Goal: Information Seeking & Learning: Learn about a topic

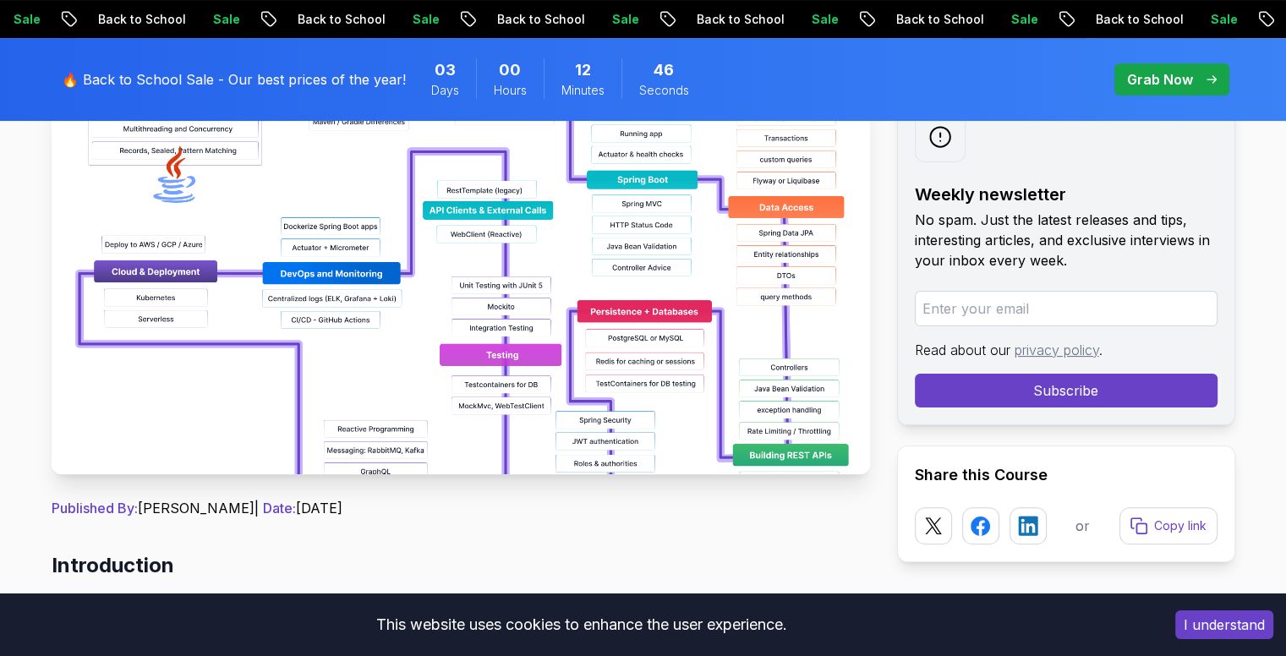
click at [585, 335] on img at bounding box center [461, 284] width 818 height 380
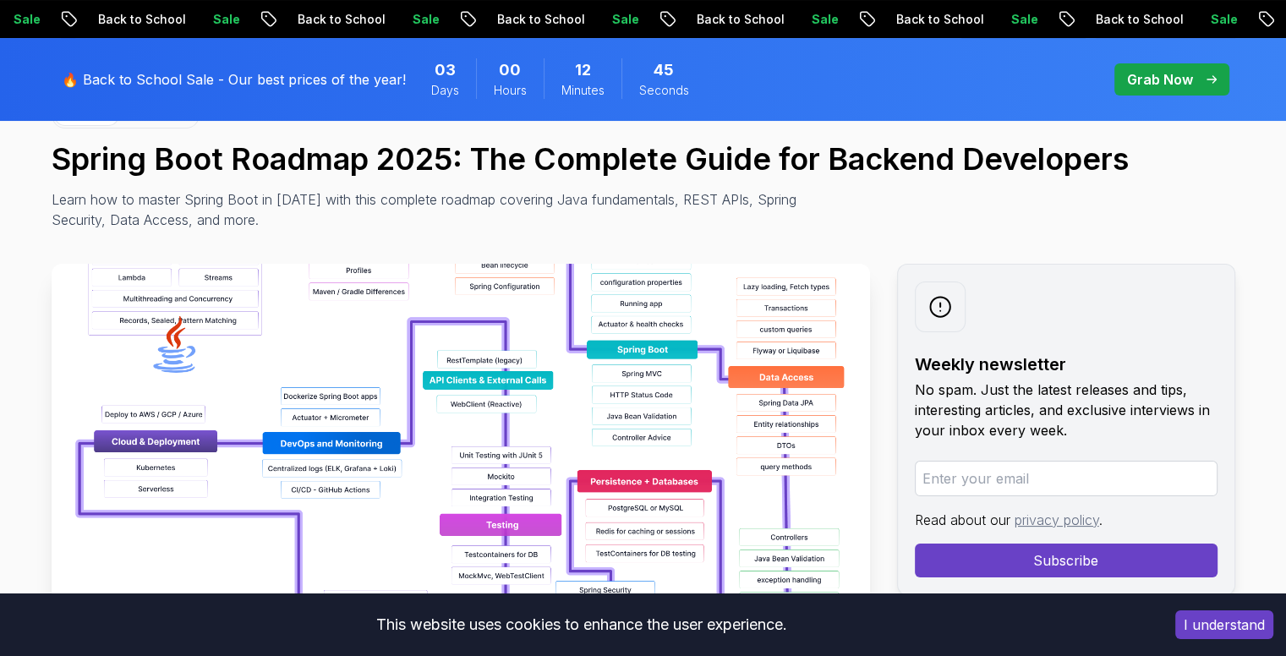
scroll to position [169, 0]
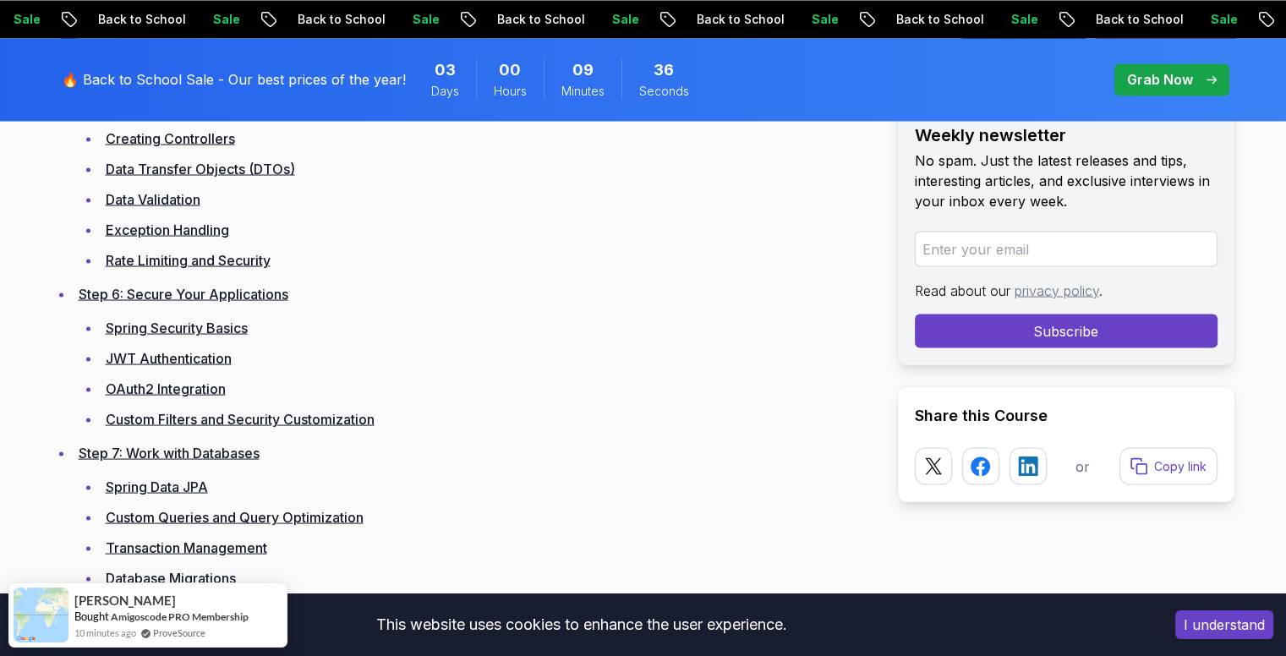
scroll to position [3128, 0]
click at [208, 325] on link "Spring Security Basics" at bounding box center [177, 327] width 142 height 17
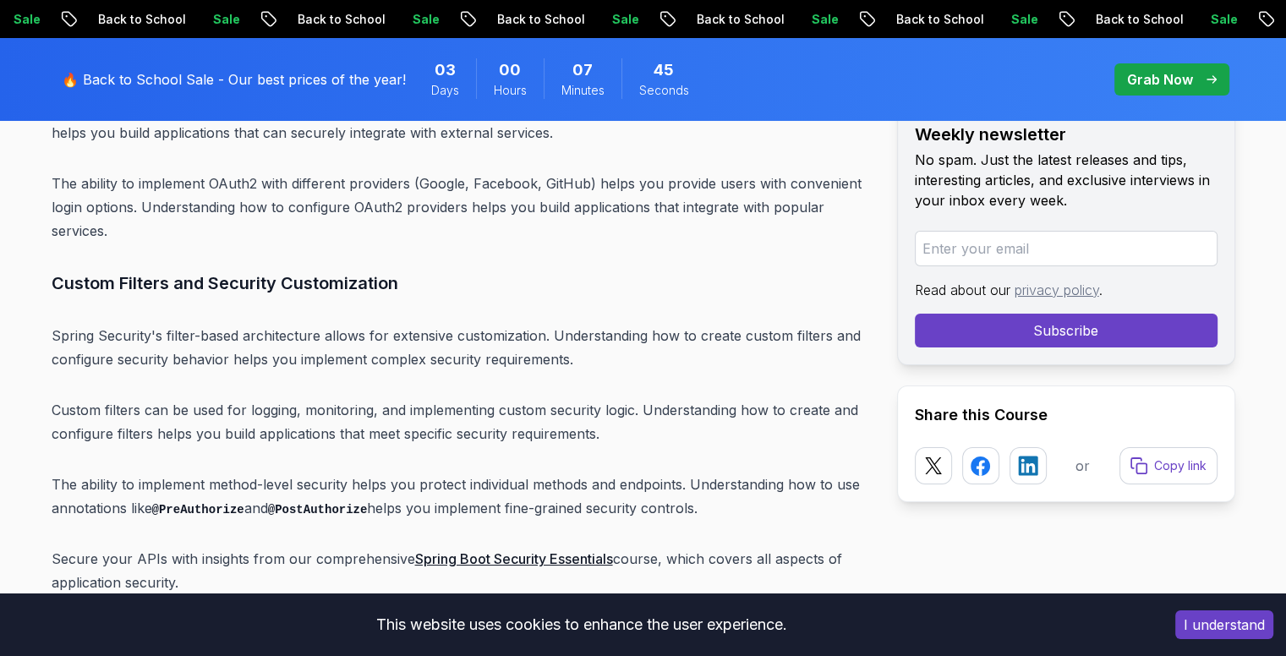
scroll to position [12918, 0]
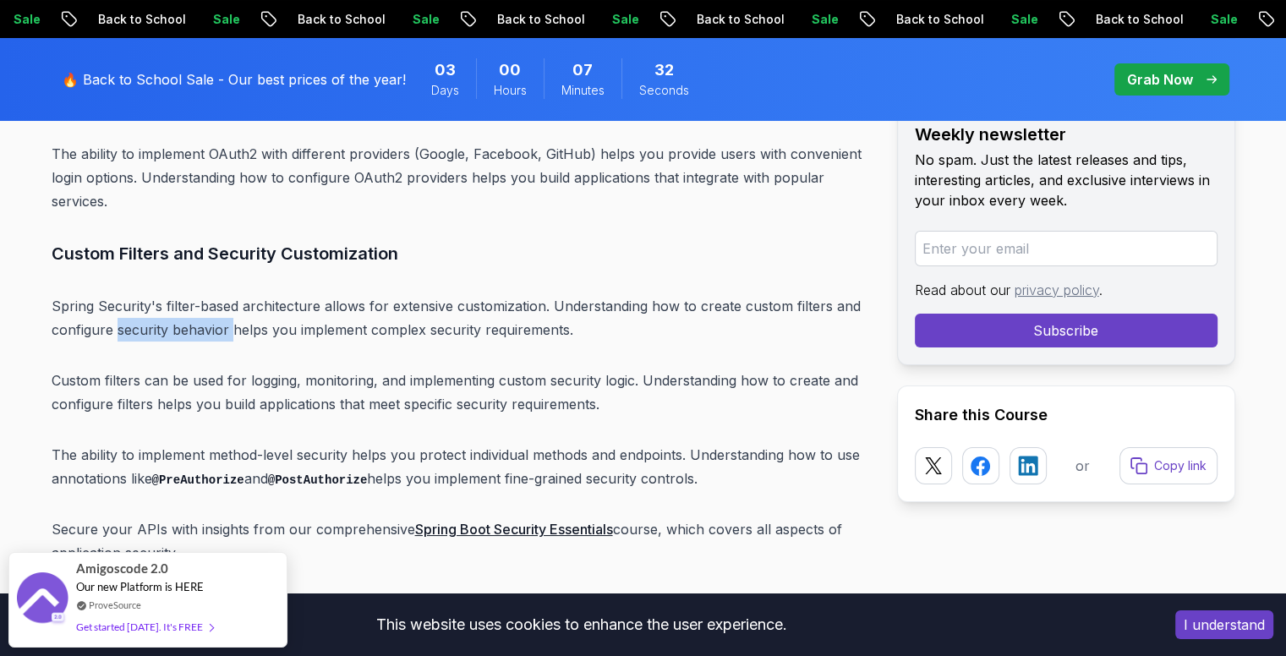
drag, startPoint x: 133, startPoint y: 204, endPoint x: 229, endPoint y: 208, distance: 96.5
click at [229, 294] on p "Spring Security's filter-based architecture allows for extensive customization.…" at bounding box center [461, 317] width 818 height 47
click at [425, 294] on p "Spring Security's filter-based architecture allows for extensive customization.…" at bounding box center [461, 317] width 818 height 47
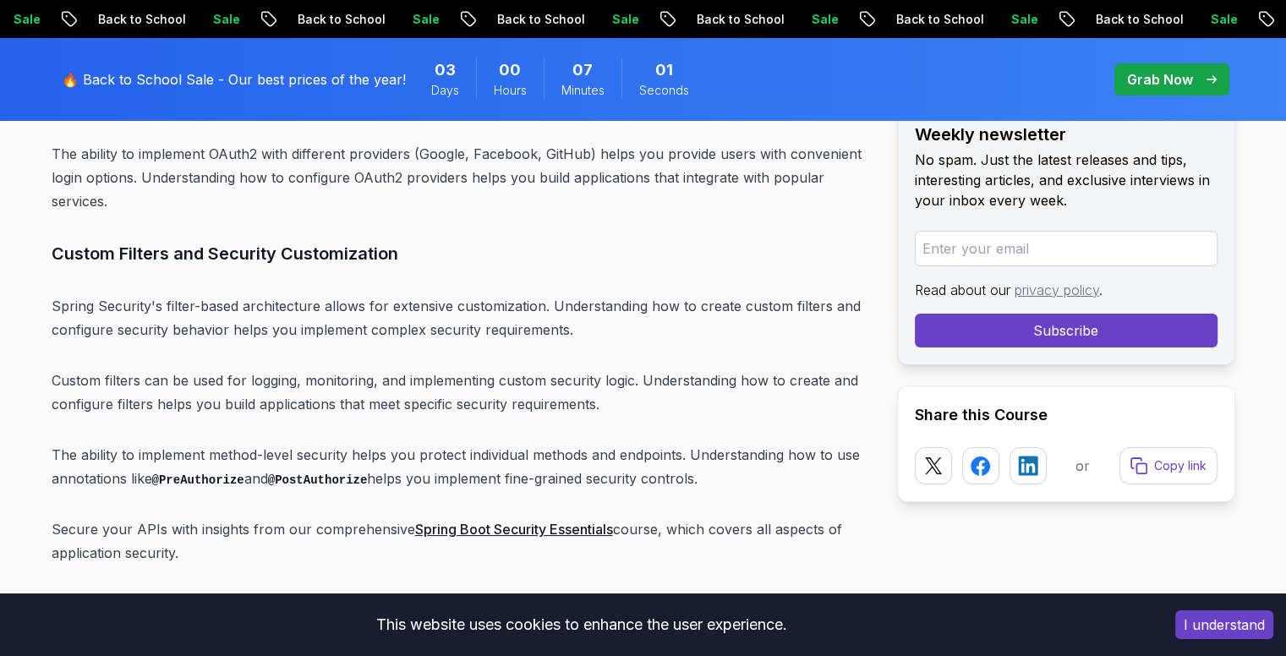
click at [517, 521] on link "Spring Boot Security Essentials" at bounding box center [514, 529] width 198 height 17
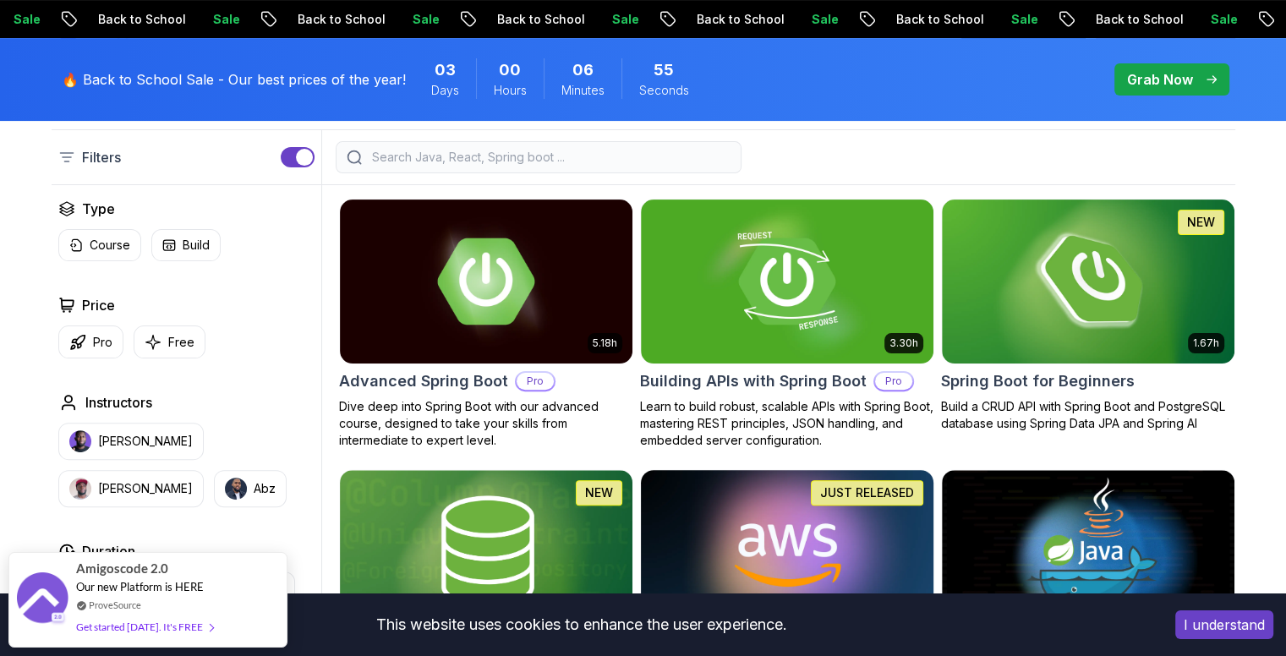
scroll to position [423, 0]
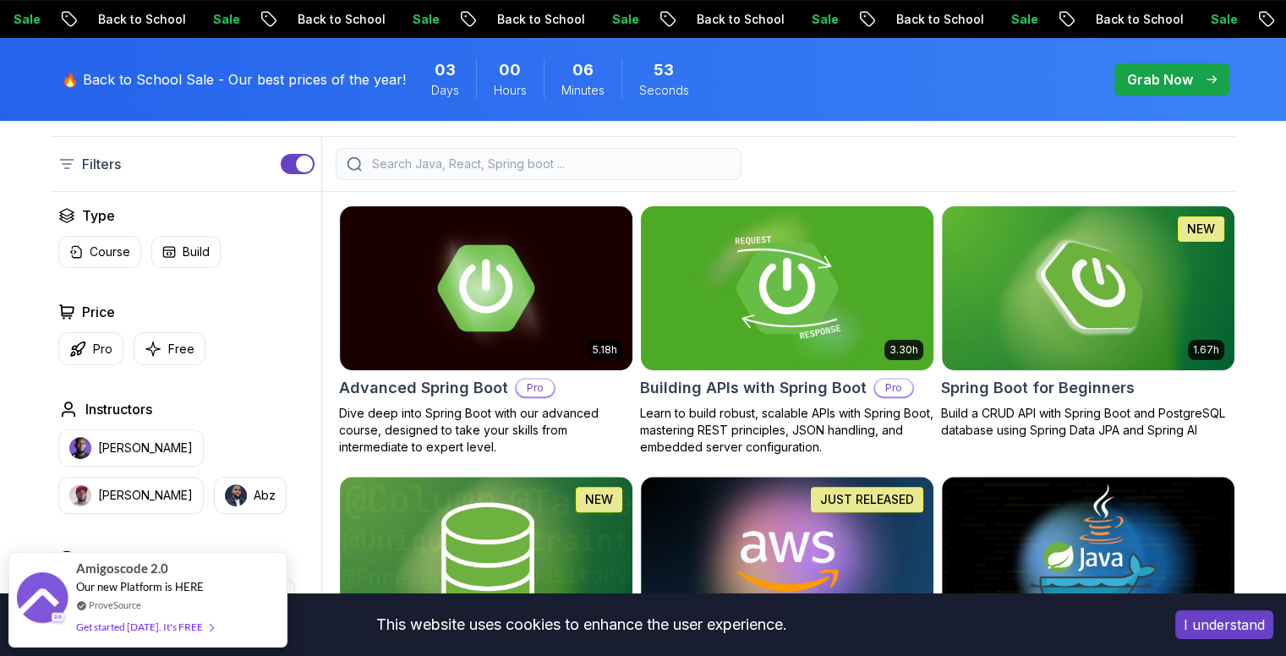
click at [837, 302] on img at bounding box center [786, 288] width 307 height 172
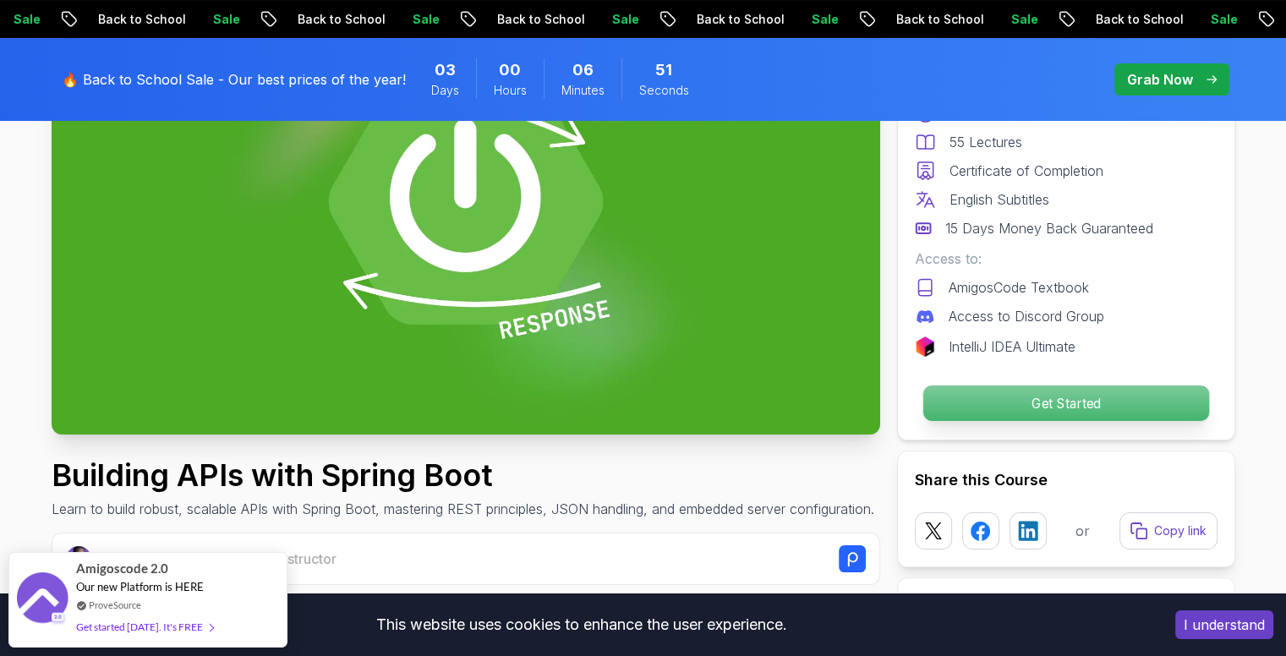
click at [1020, 406] on p "Get Started" at bounding box center [1065, 404] width 286 height 36
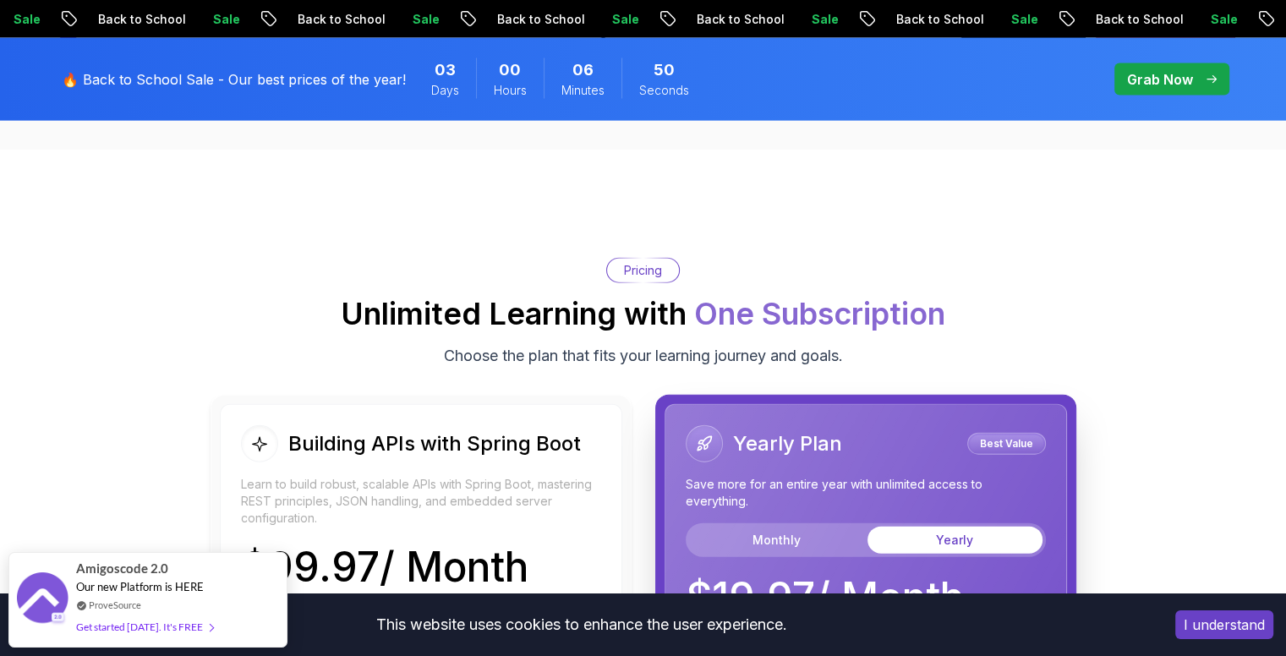
scroll to position [3909, 0]
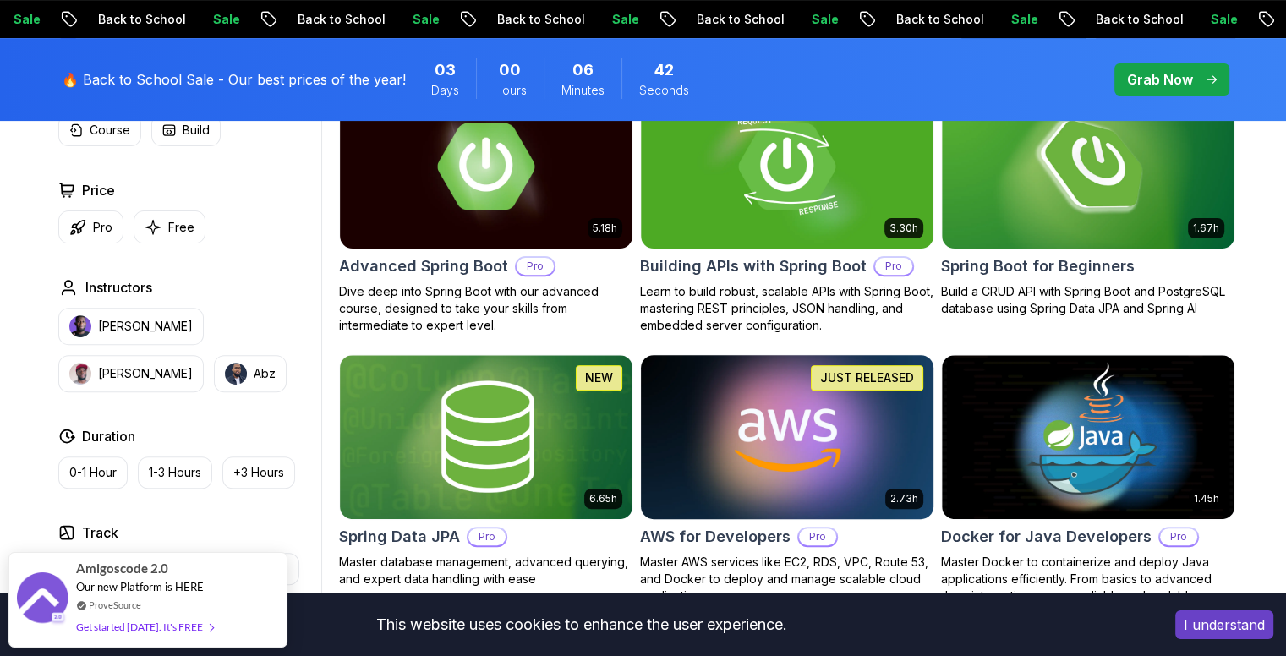
scroll to position [507, 0]
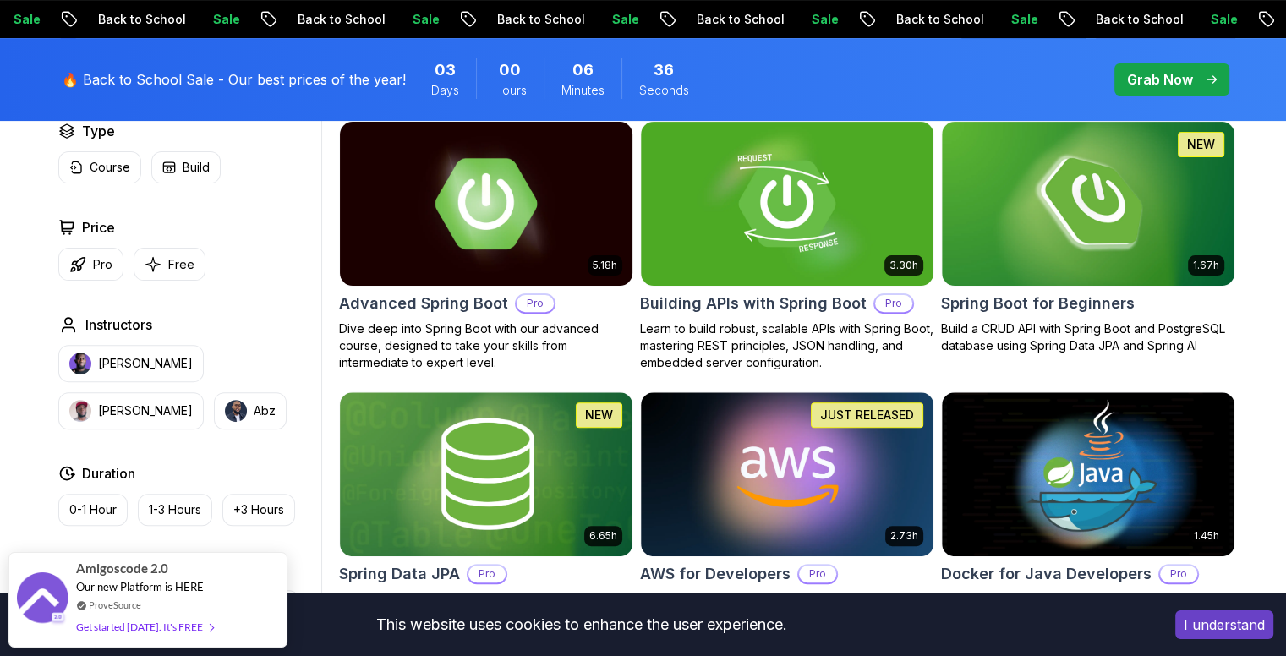
click at [577, 222] on img at bounding box center [485, 204] width 307 height 172
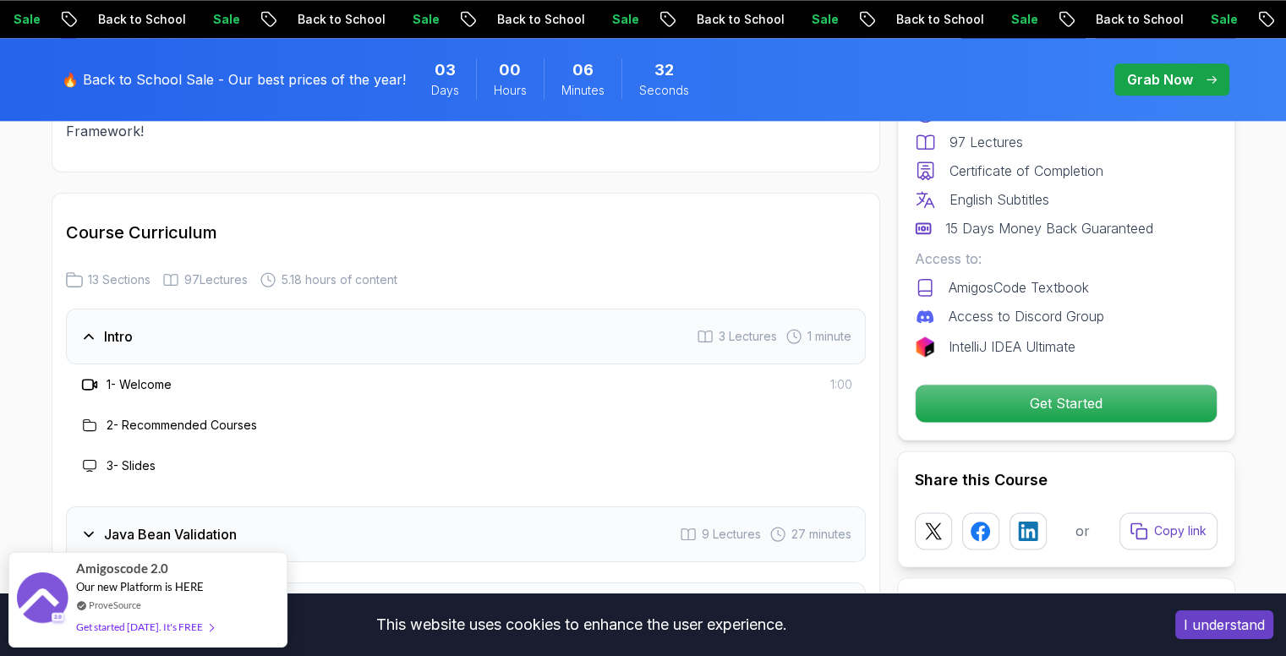
scroll to position [2621, 0]
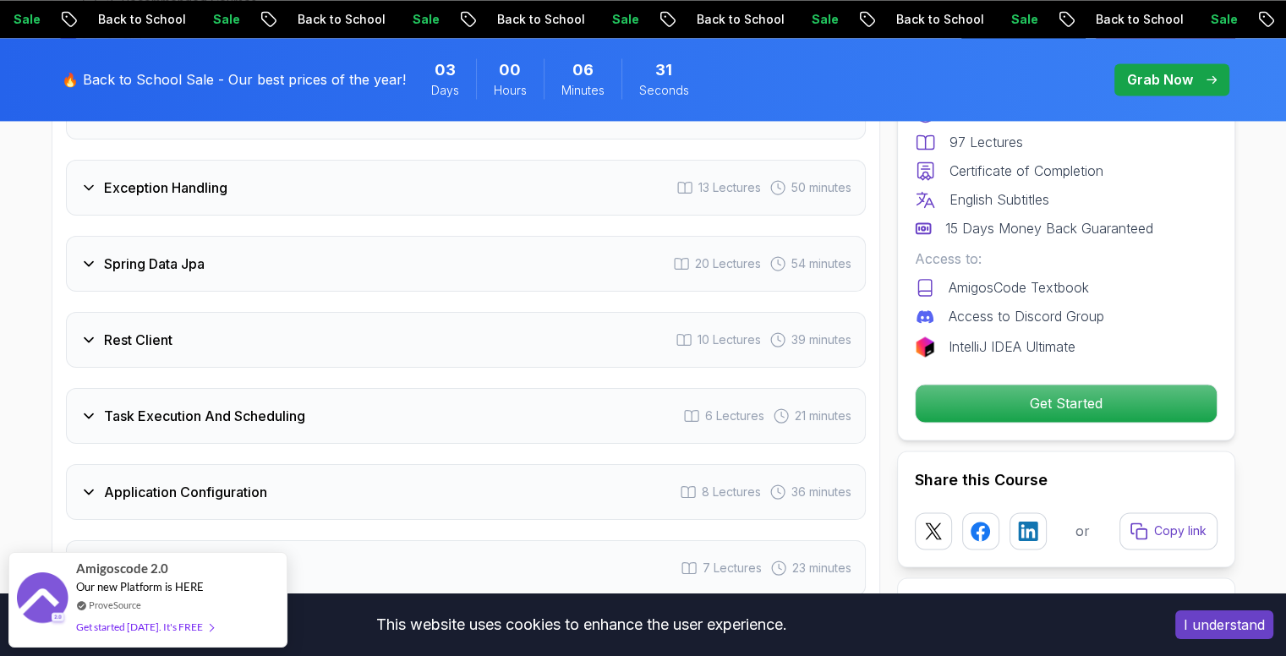
click at [626, 388] on div "Task Execution And Scheduling 6 Lectures 21 minutes" at bounding box center [466, 416] width 800 height 56
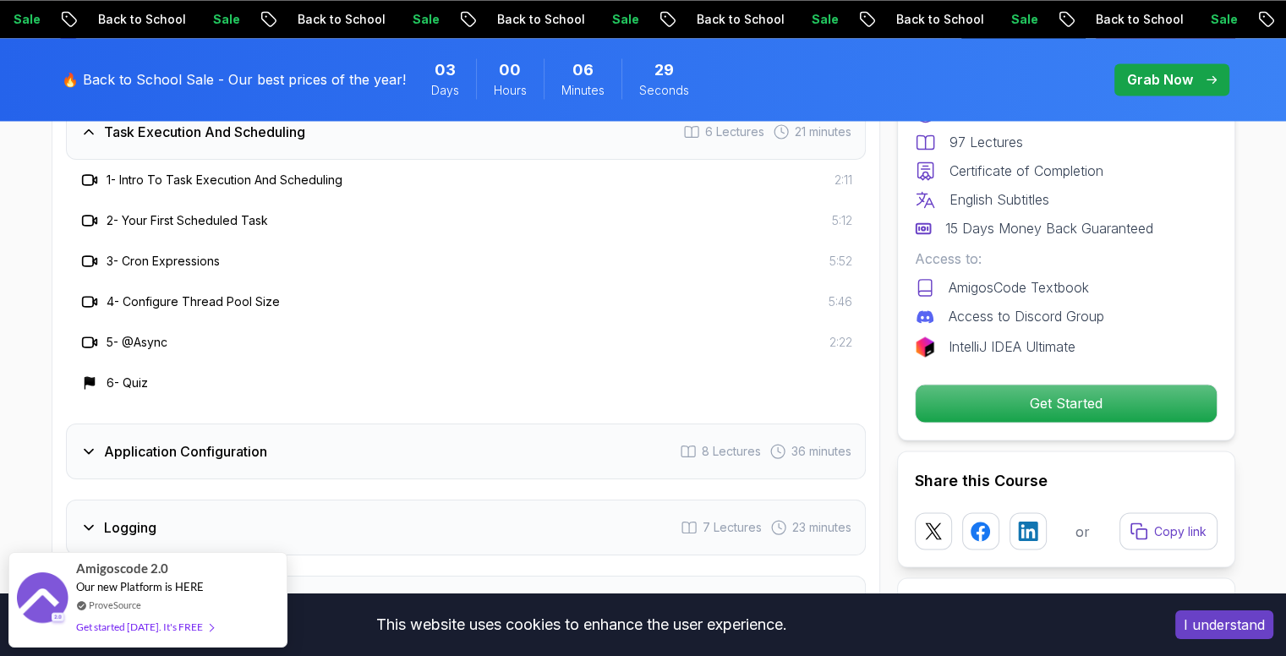
scroll to position [2790, 0]
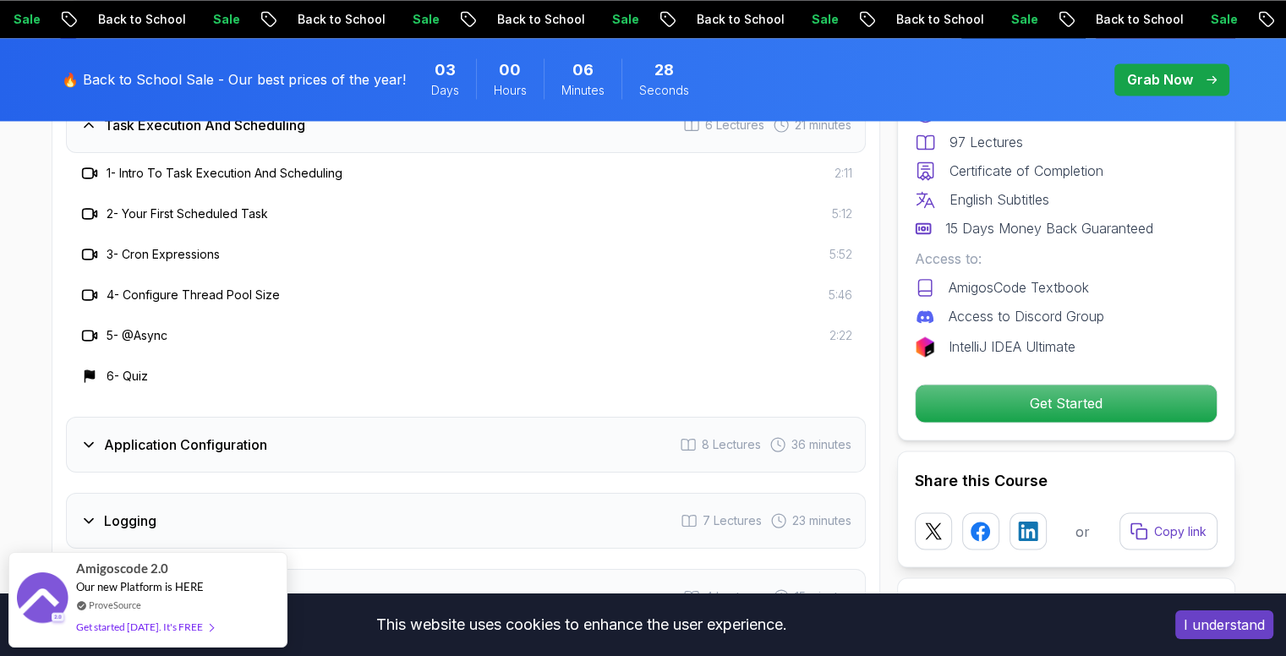
click at [622, 417] on div "Application Configuration 8 Lectures 36 minutes" at bounding box center [466, 445] width 800 height 56
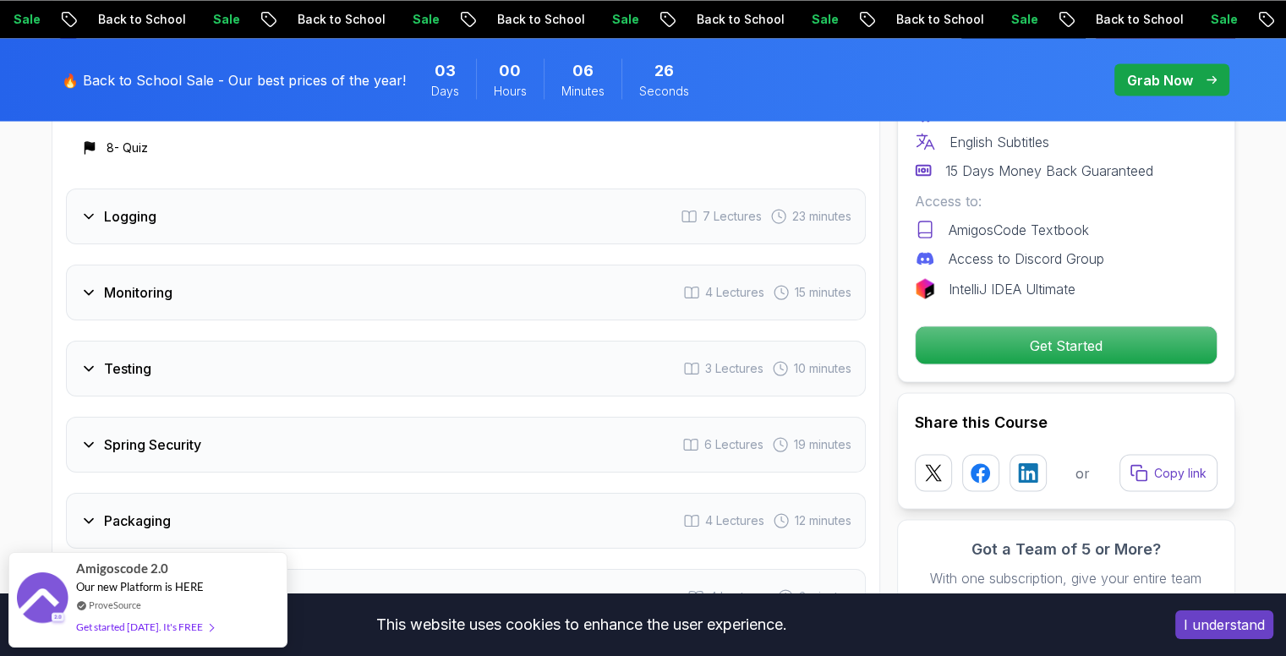
scroll to position [3213, 0]
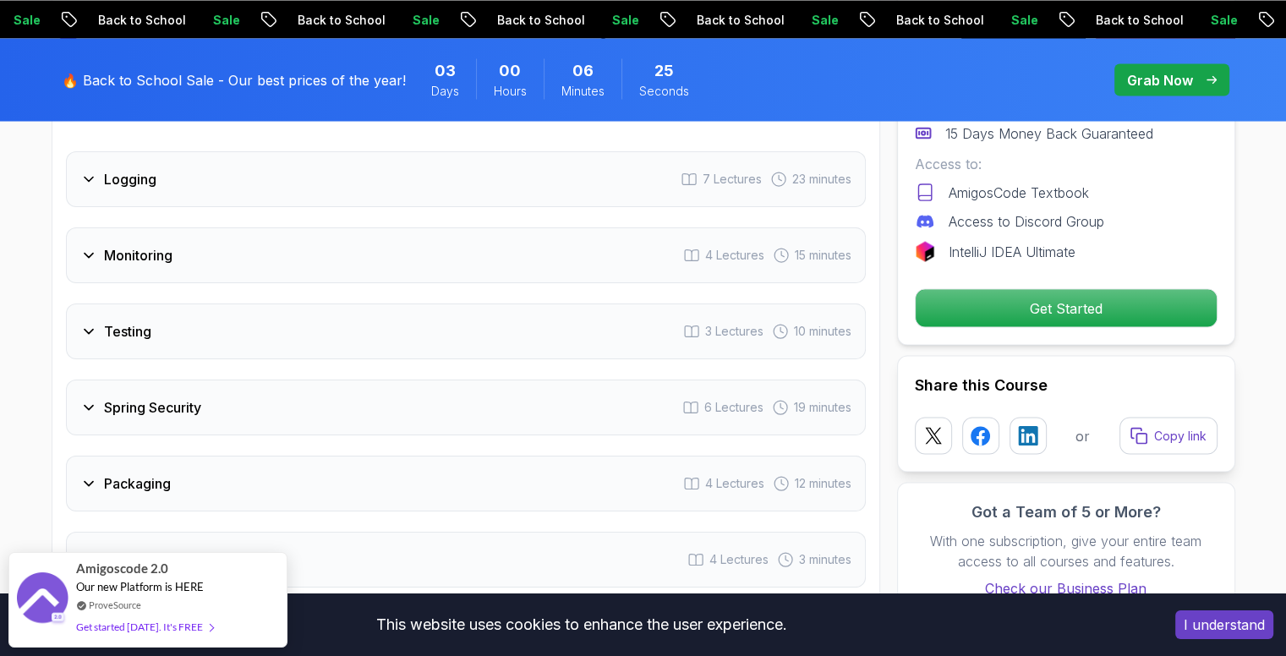
click at [592, 227] on div "Monitoring 4 Lectures 15 minutes" at bounding box center [466, 255] width 800 height 56
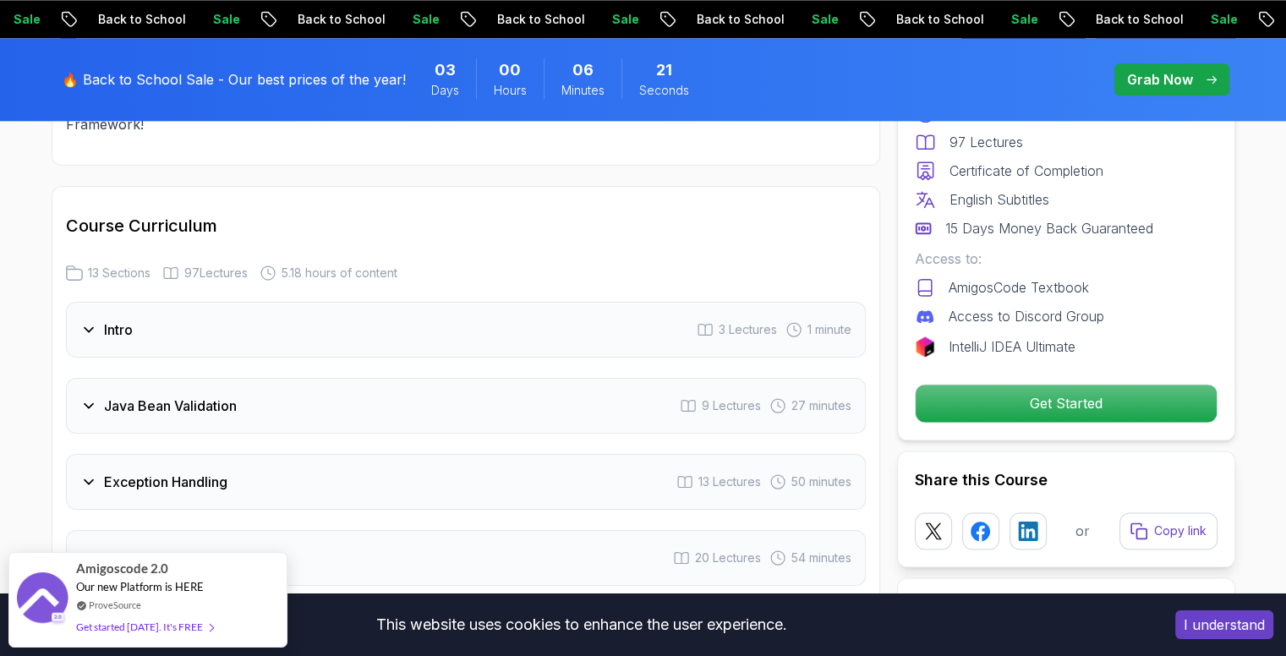
scroll to position [2198, 0]
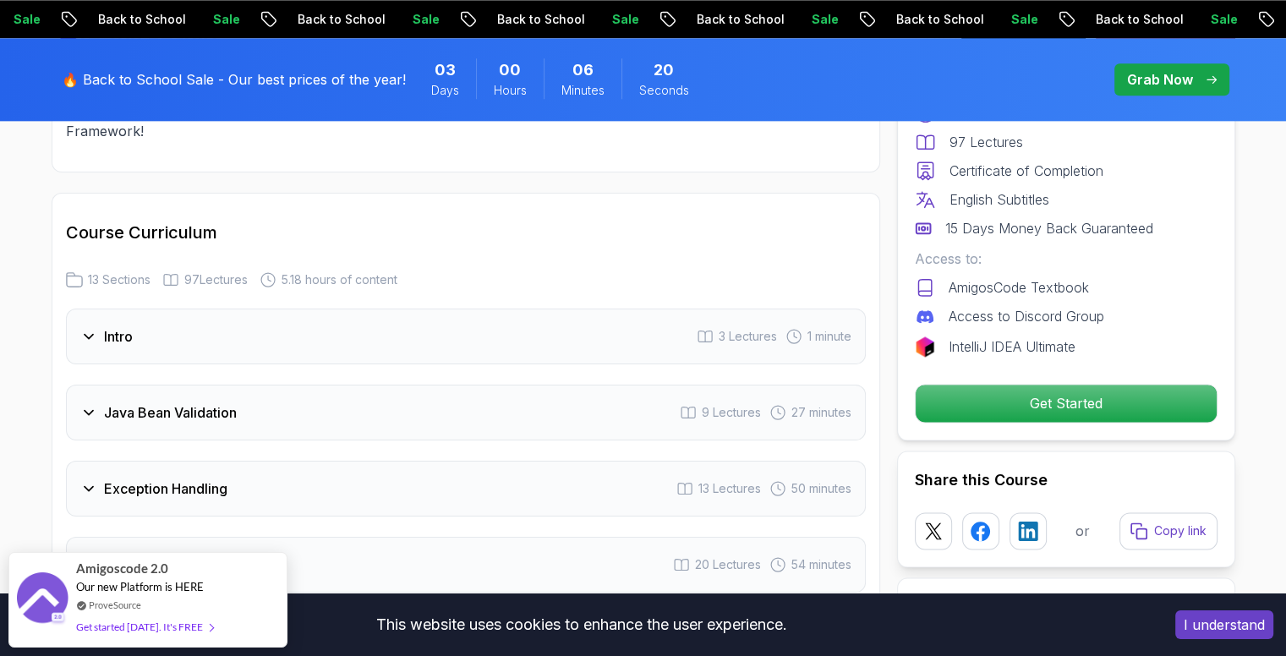
click at [524, 385] on div "Java Bean Validation 9 Lectures 27 minutes" at bounding box center [466, 413] width 800 height 56
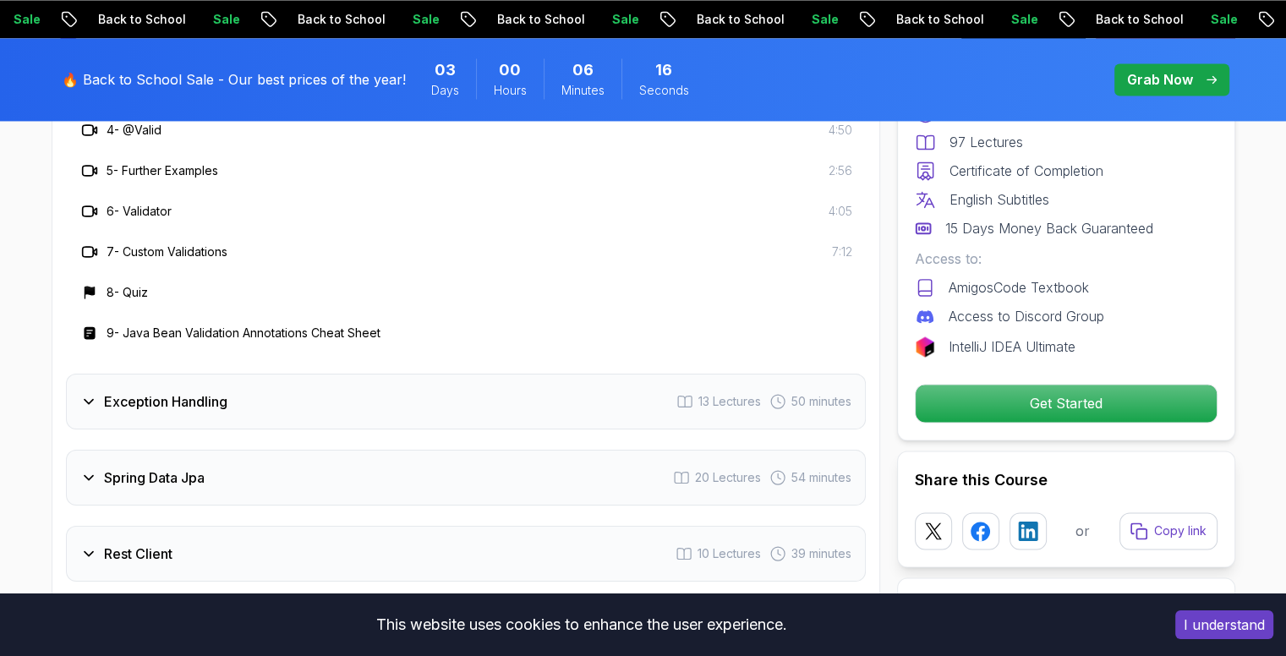
scroll to position [2705, 0]
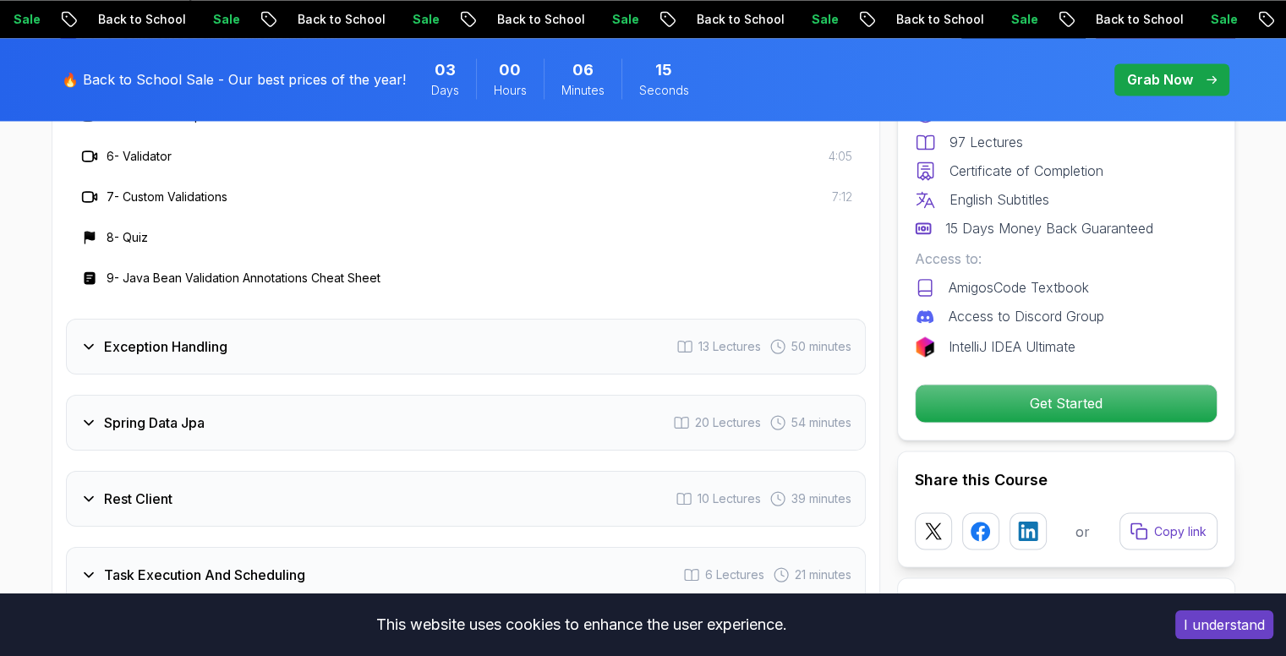
click at [541, 319] on div "Exception Handling 13 Lectures 50 minutes" at bounding box center [466, 347] width 800 height 56
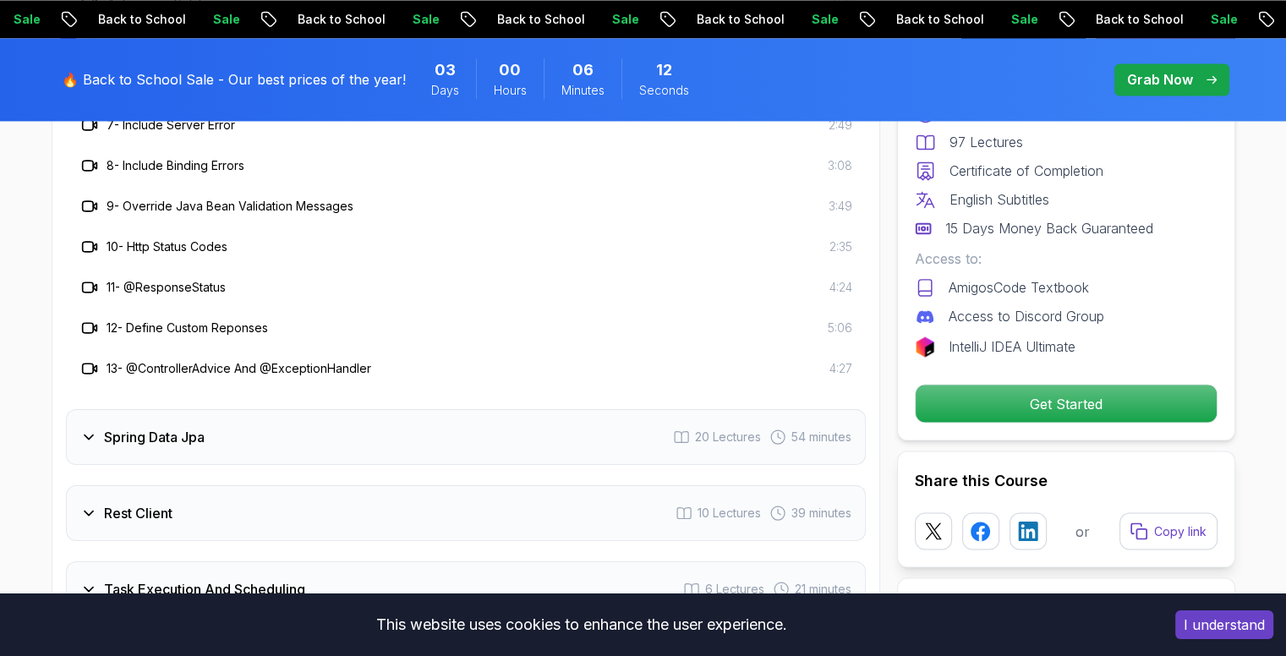
scroll to position [2875, 0]
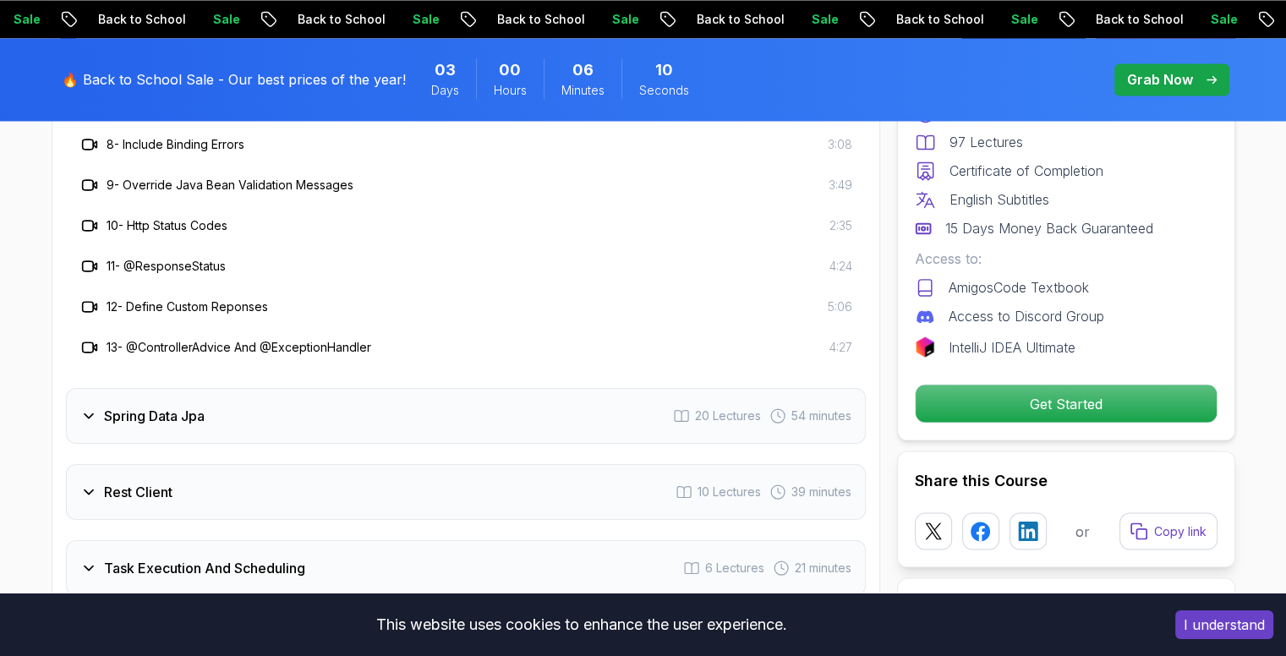
click at [539, 388] on div "Spring Data Jpa 20 Lectures 54 minutes" at bounding box center [466, 416] width 800 height 56
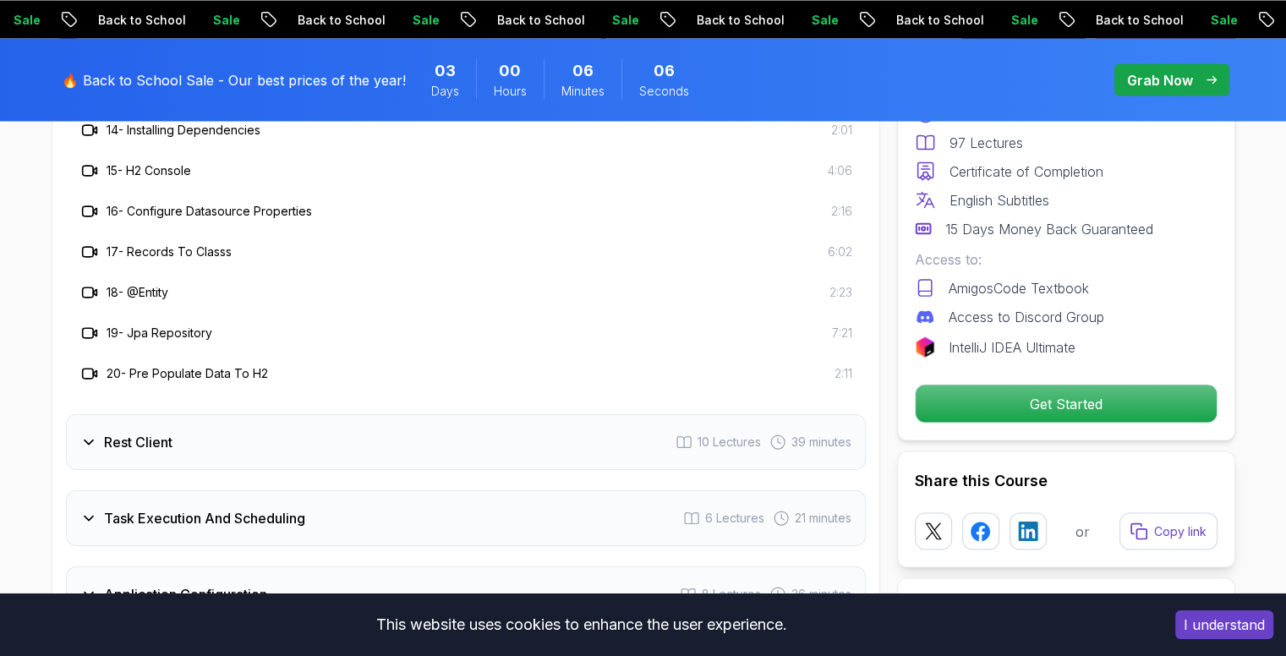
scroll to position [3213, 0]
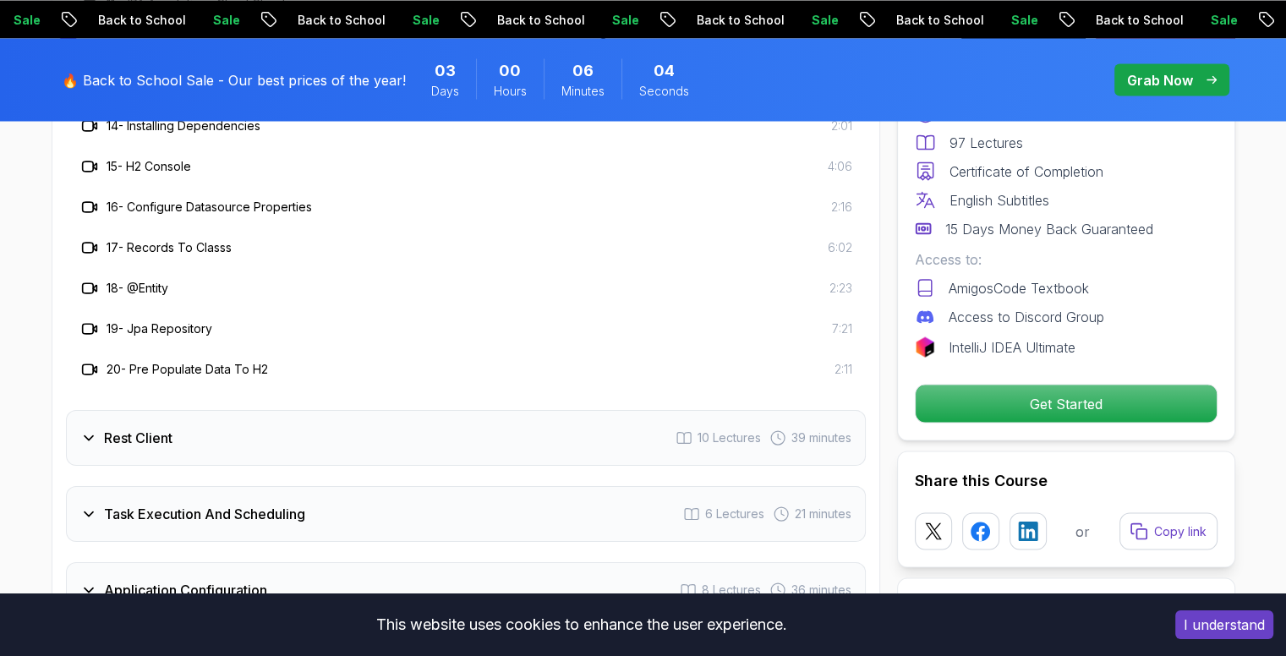
click at [520, 410] on div "Rest Client 10 Lectures 39 minutes" at bounding box center [466, 438] width 800 height 56
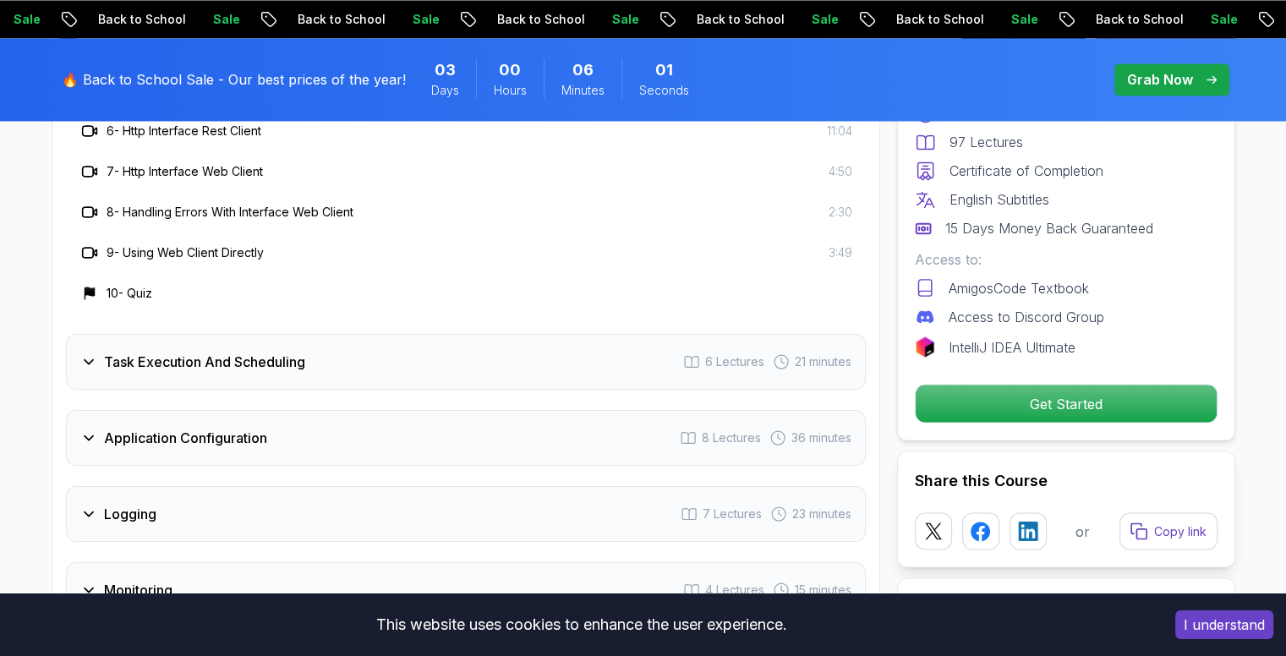
click at [522, 334] on div "Task Execution And Scheduling 6 Lectures 21 minutes" at bounding box center [466, 362] width 800 height 56
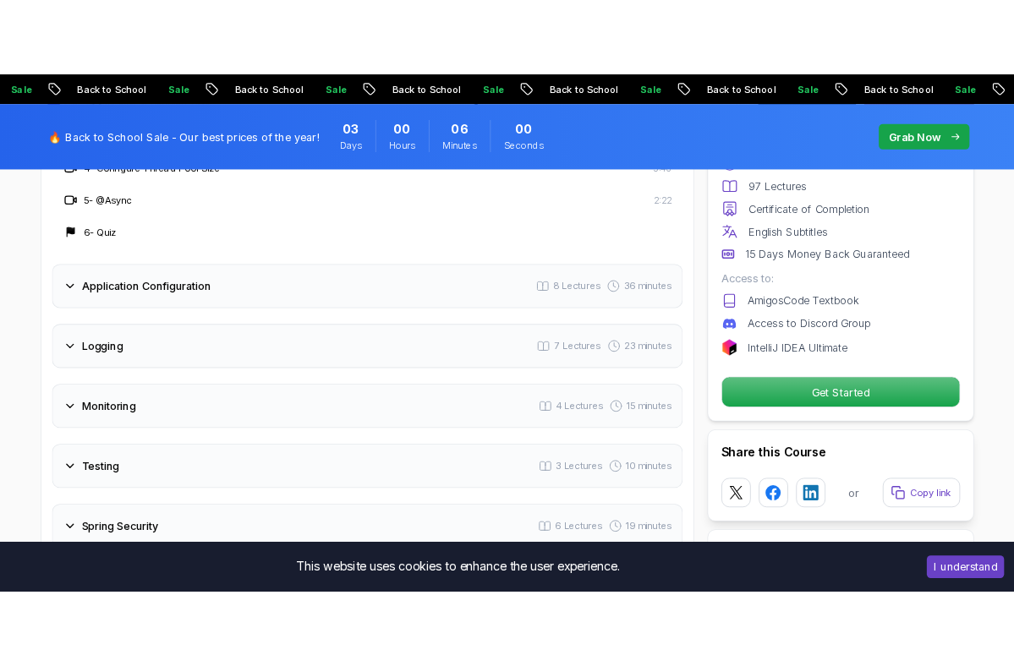
scroll to position [2959, 0]
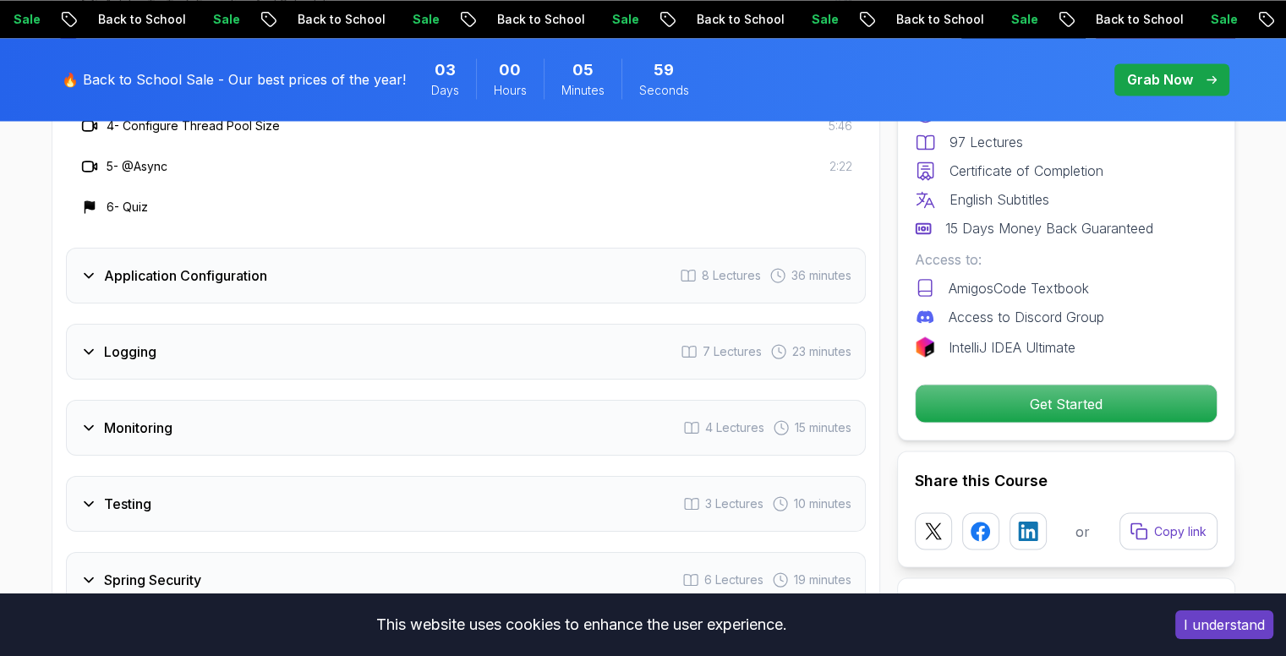
click at [494, 324] on div "Logging 7 Lectures 23 minutes" at bounding box center [466, 352] width 800 height 56
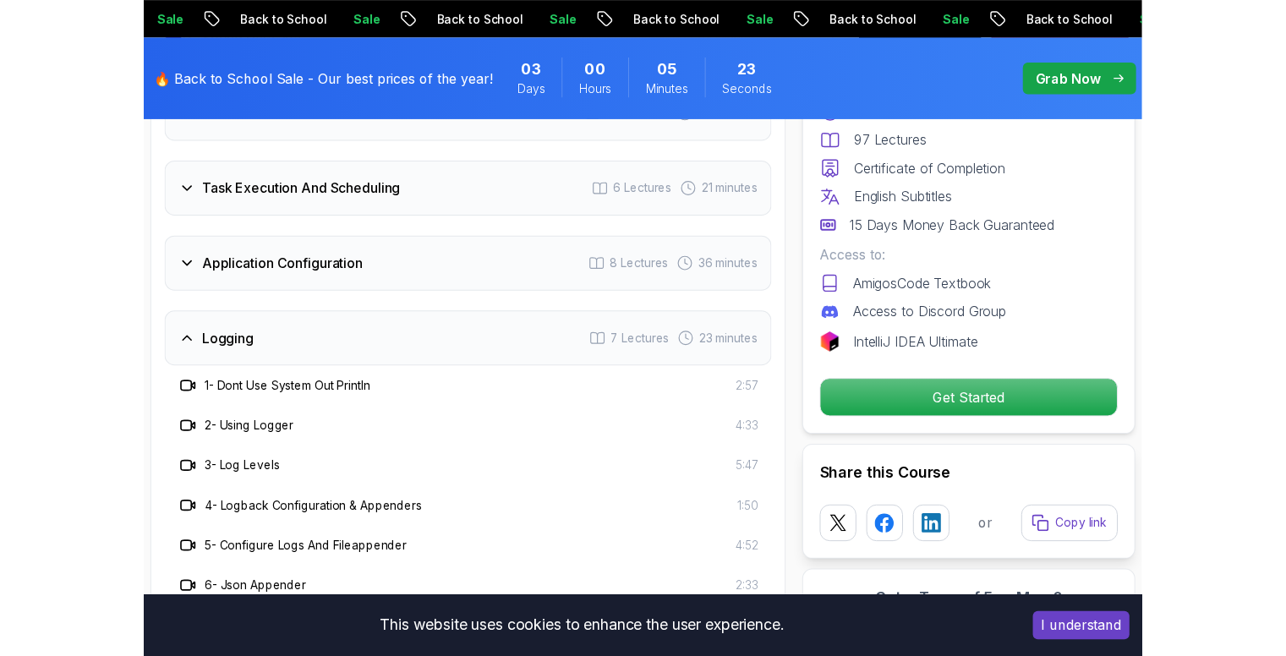
scroll to position [2680, 0]
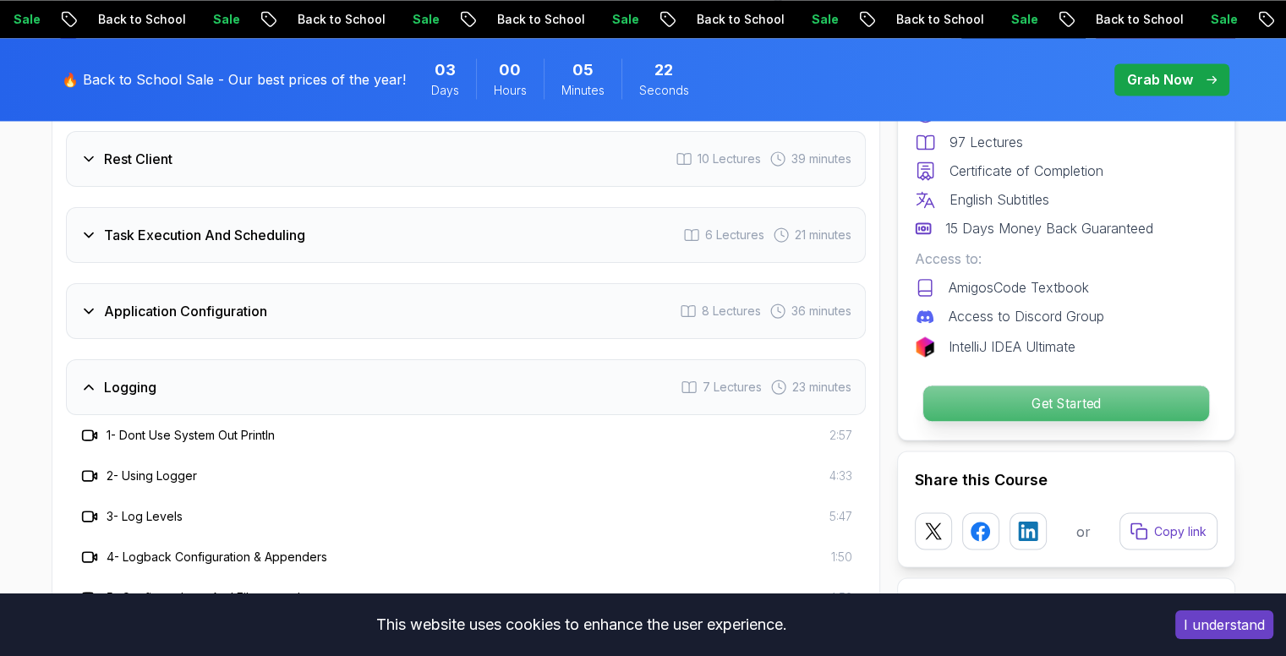
click at [1035, 418] on p "Get Started" at bounding box center [1065, 404] width 286 height 36
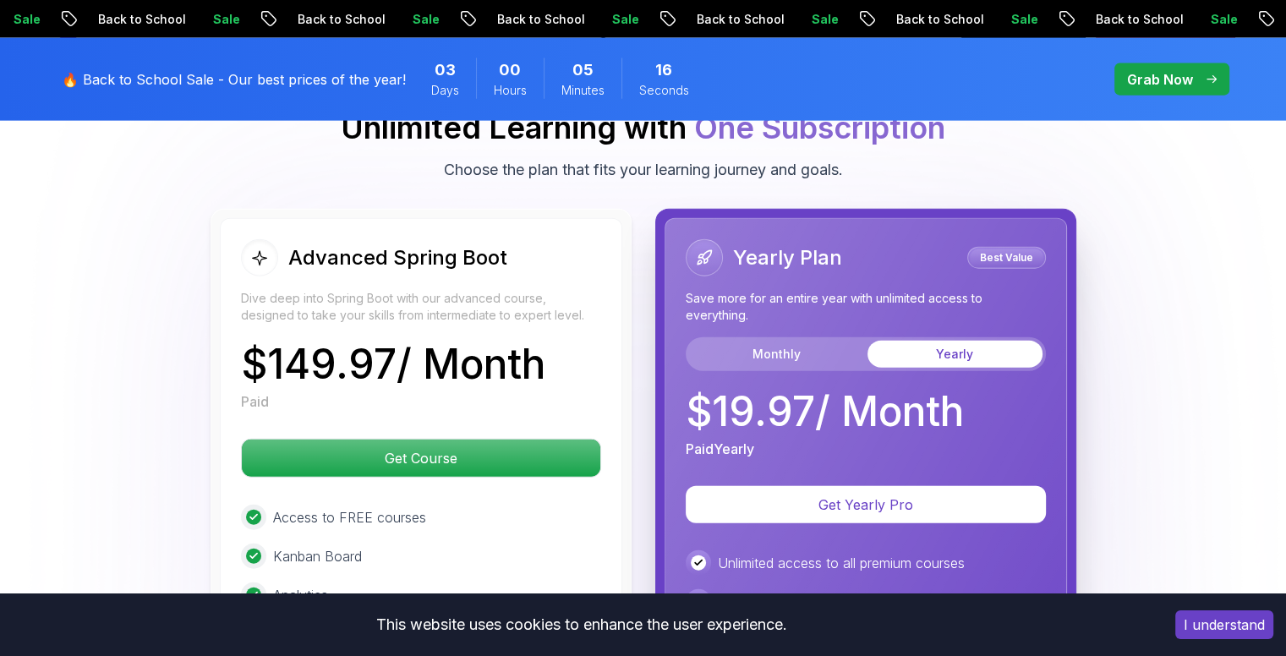
scroll to position [3930, 0]
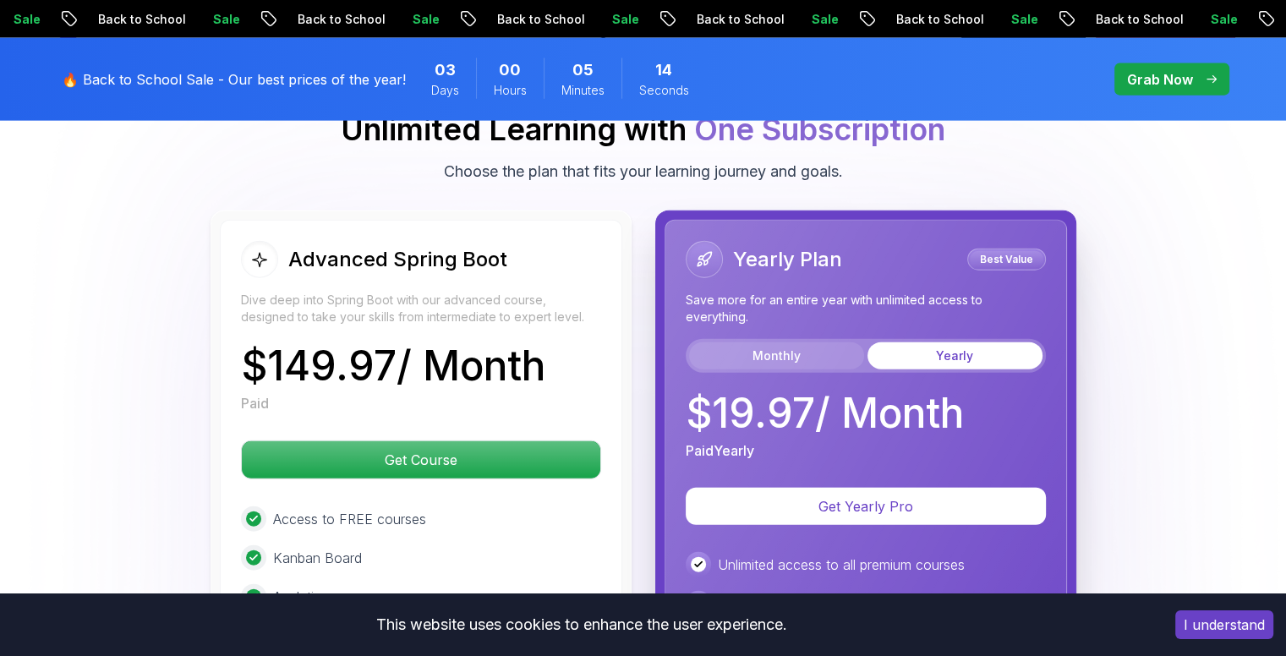
click at [802, 342] on button "Monthly" at bounding box center [776, 355] width 175 height 27
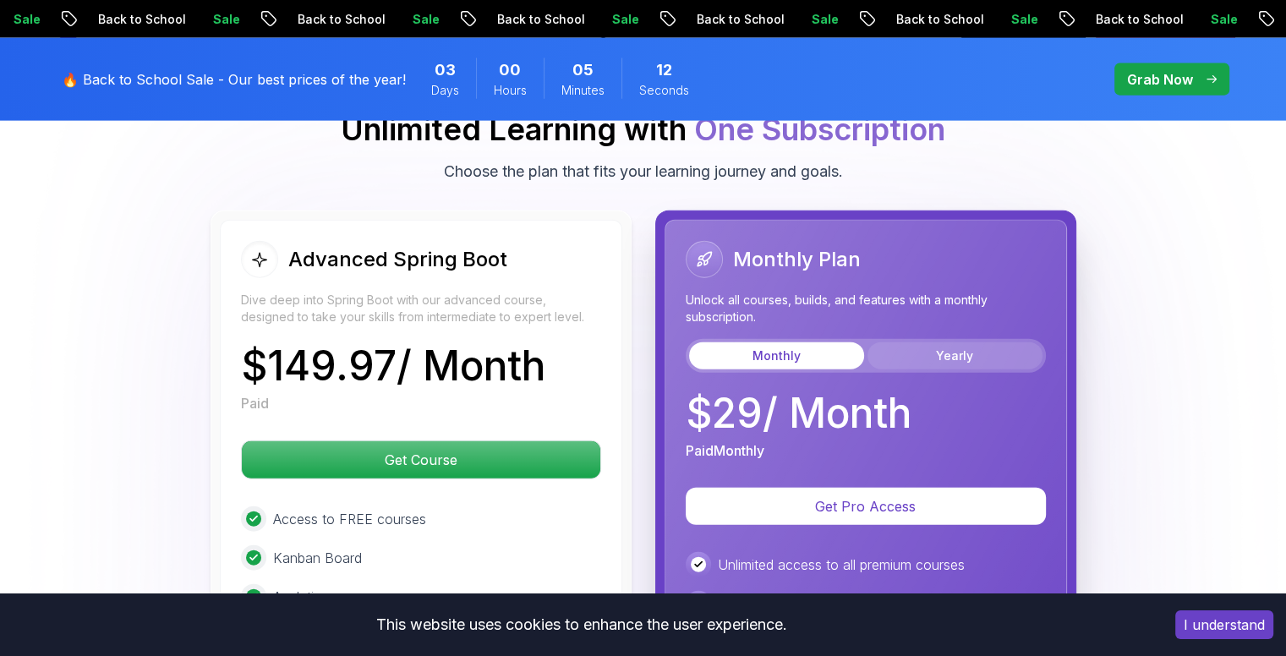
click at [913, 342] on button "Yearly" at bounding box center [954, 355] width 175 height 27
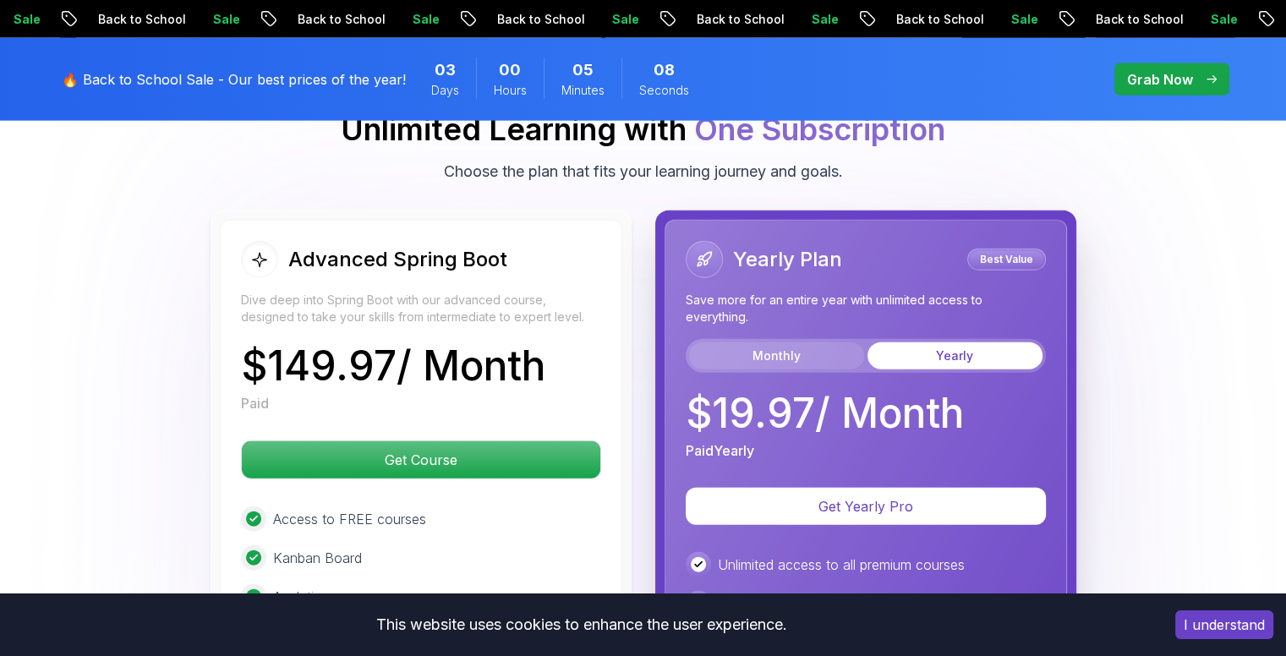
click at [758, 342] on button "Monthly" at bounding box center [776, 355] width 175 height 27
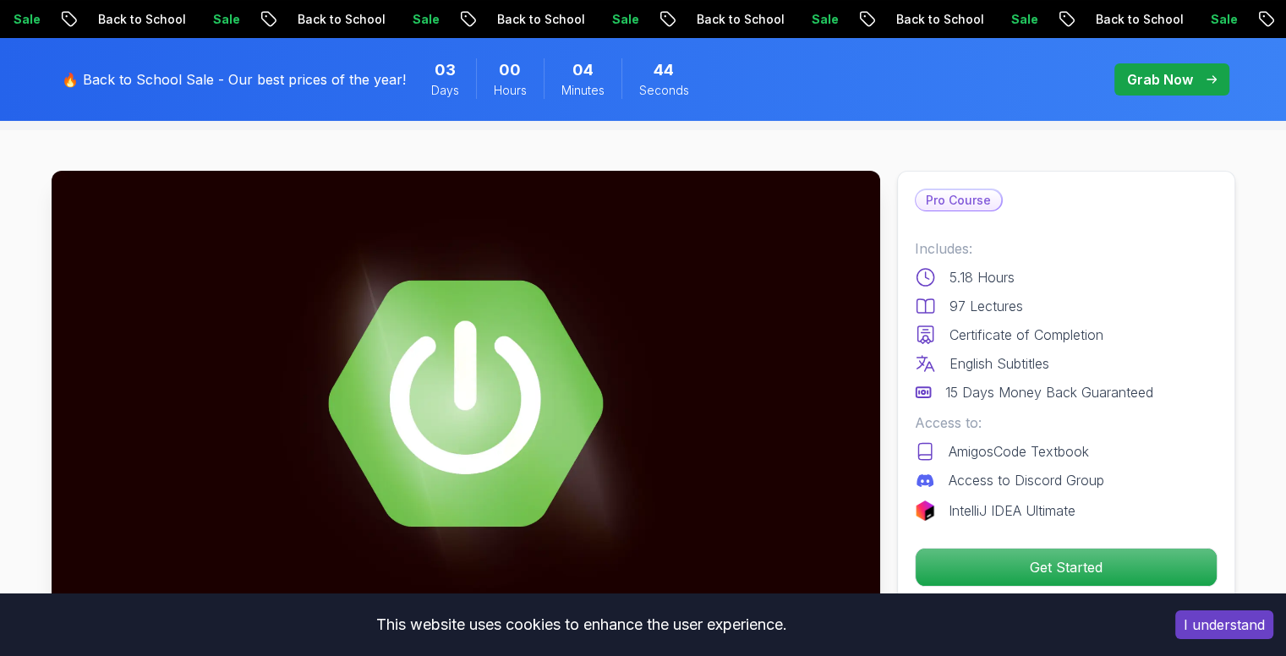
scroll to position [0, 0]
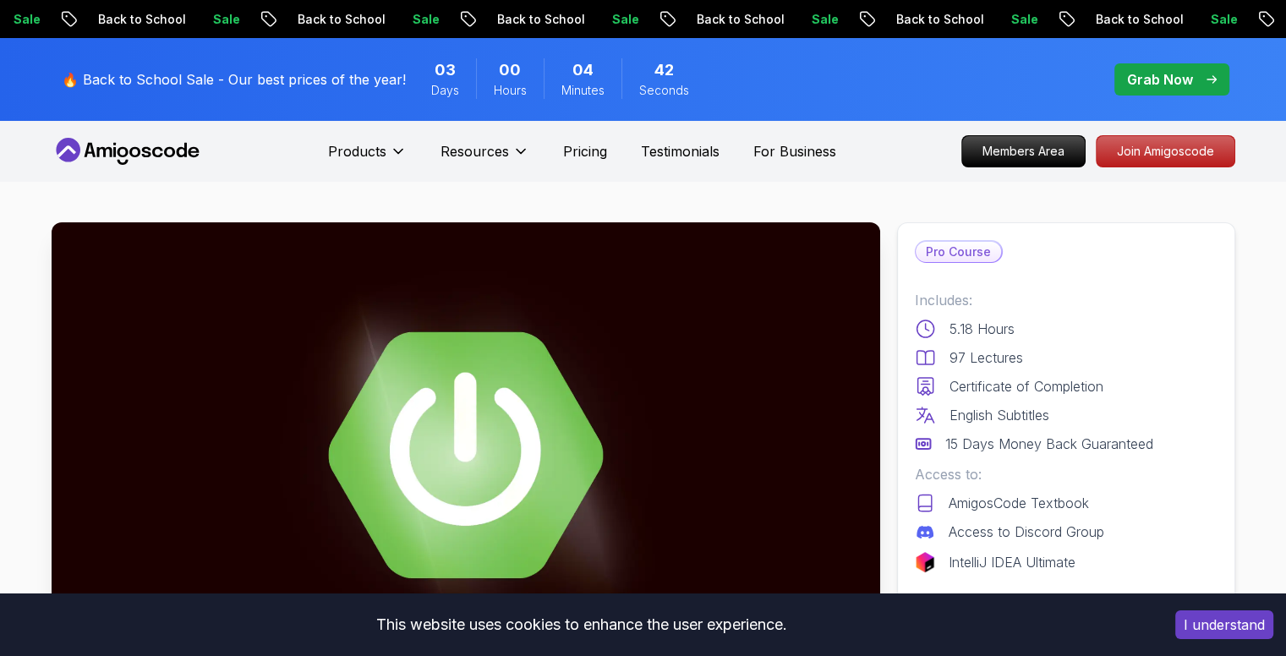
click at [108, 151] on icon at bounding box center [128, 151] width 152 height 27
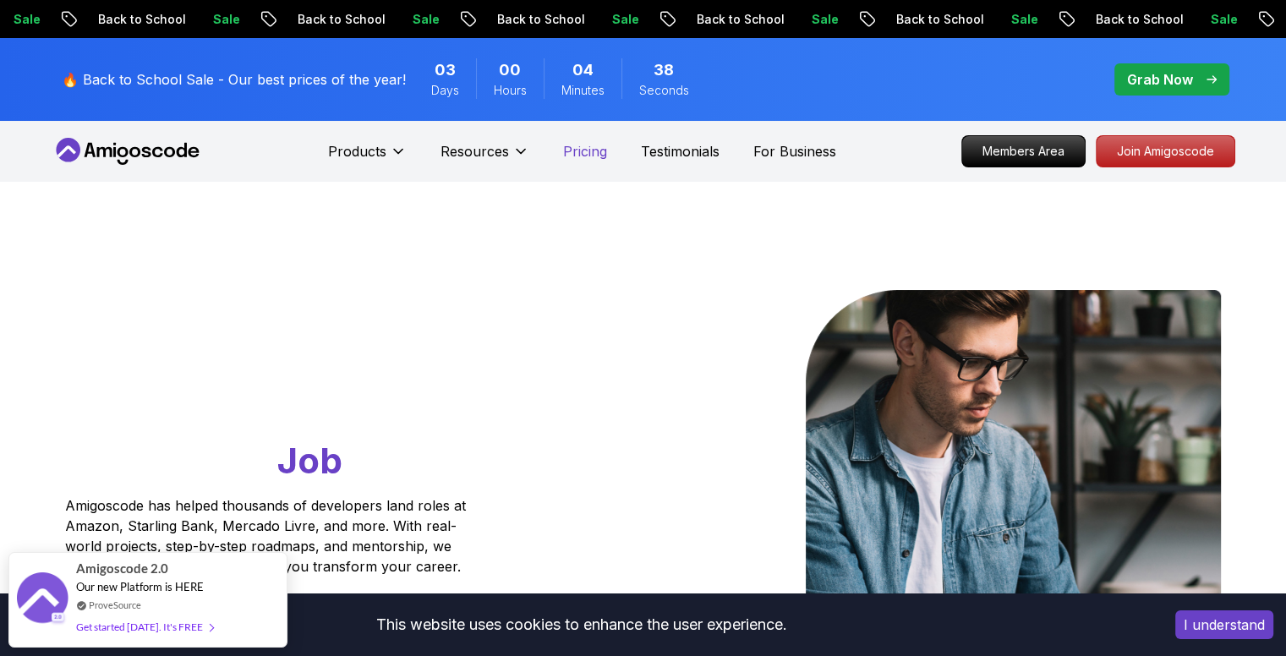
click at [581, 153] on p "Pricing" at bounding box center [585, 151] width 44 height 20
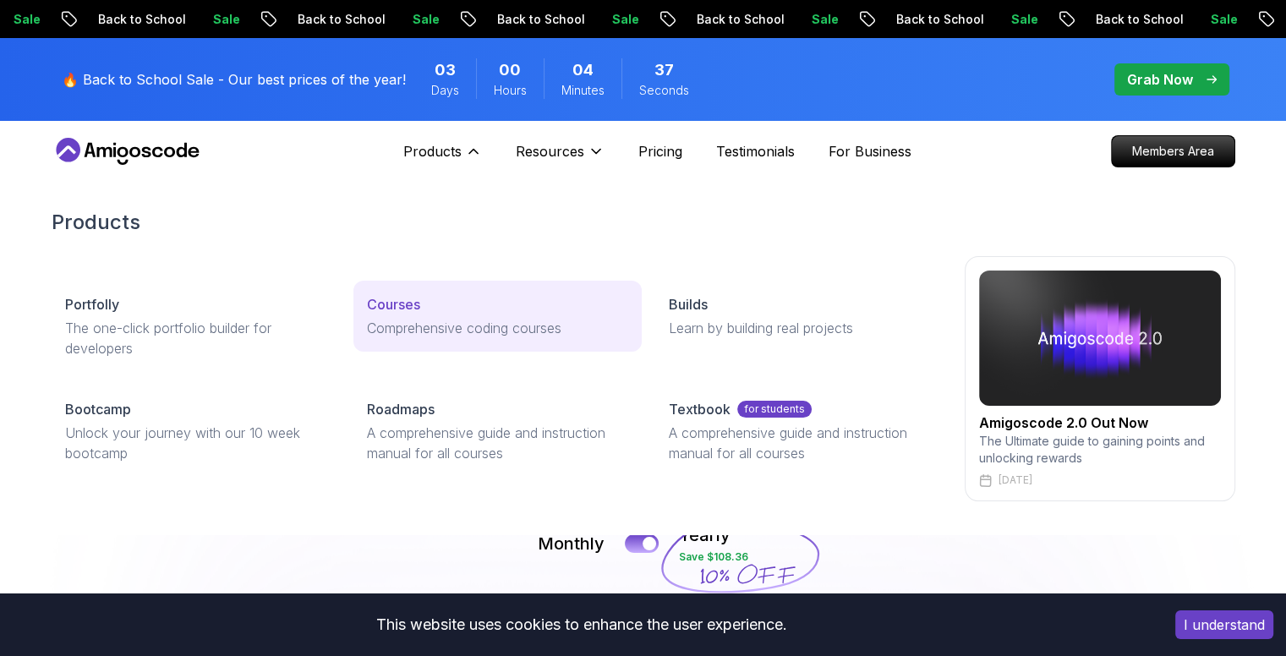
click at [395, 318] on p "Comprehensive coding courses" at bounding box center [497, 328] width 261 height 20
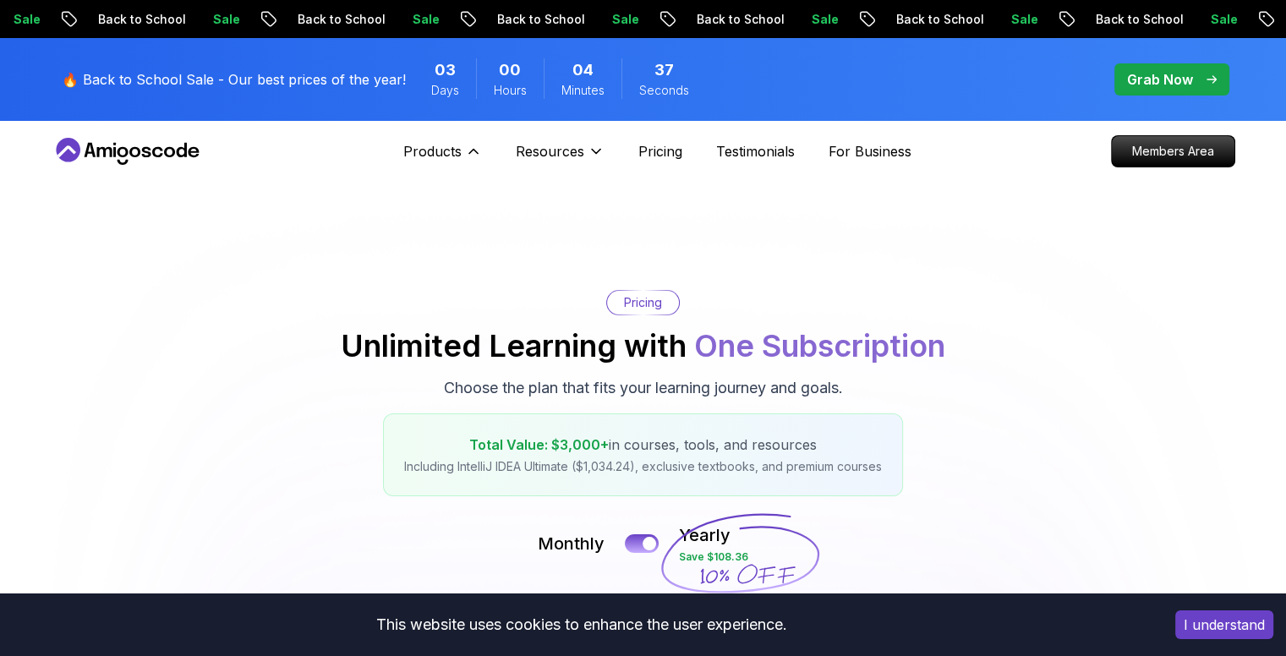
click at [392, 300] on p "Courses" at bounding box center [393, 304] width 53 height 20
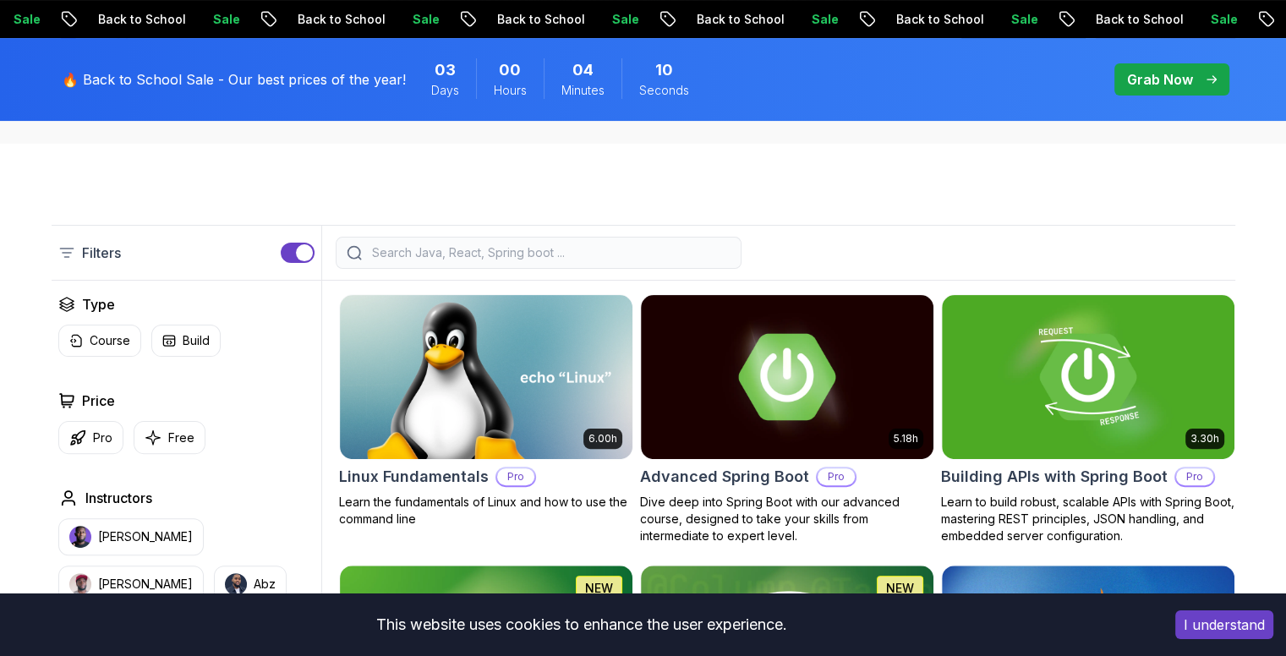
scroll to position [354, 0]
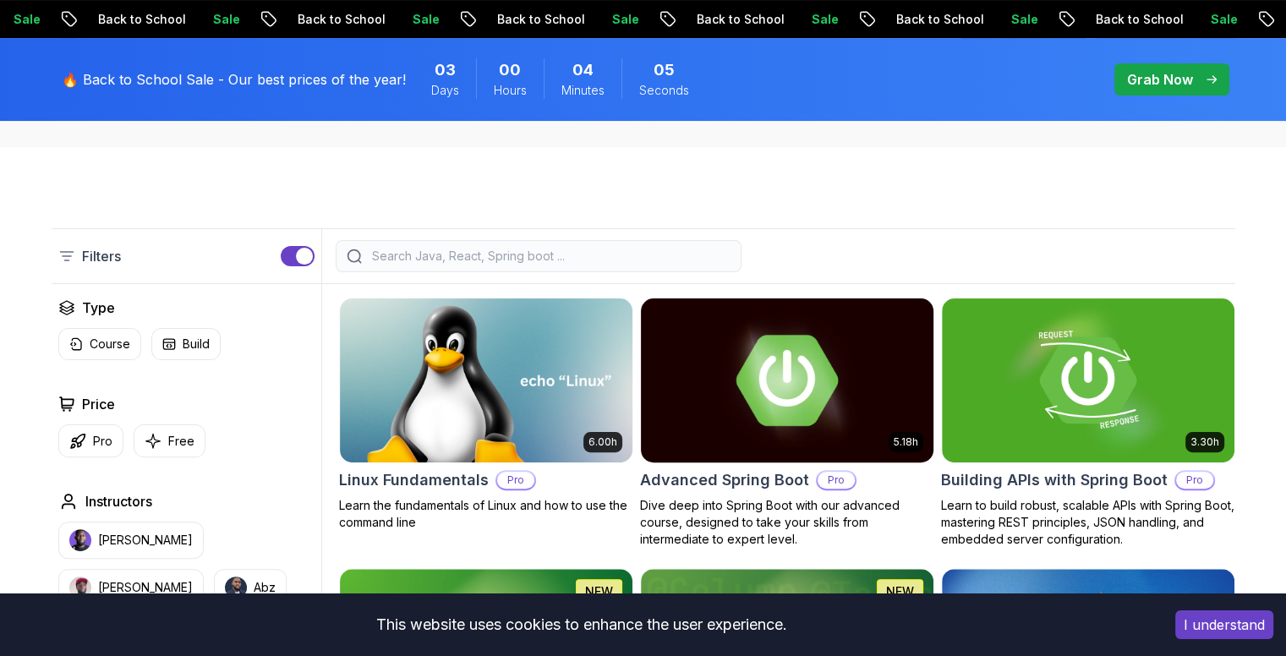
click at [785, 370] on img at bounding box center [786, 380] width 307 height 172
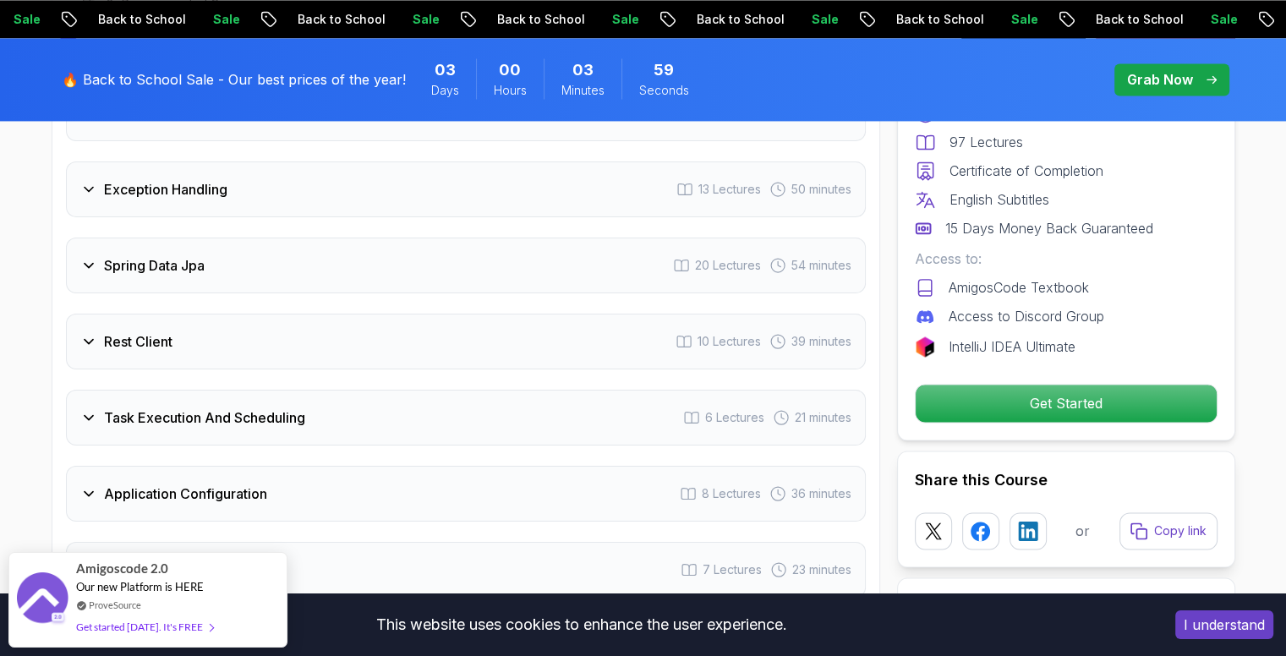
scroll to position [2621, 0]
click at [328, 388] on div "Task Execution And Scheduling 6 Lectures 21 minutes" at bounding box center [466, 416] width 800 height 56
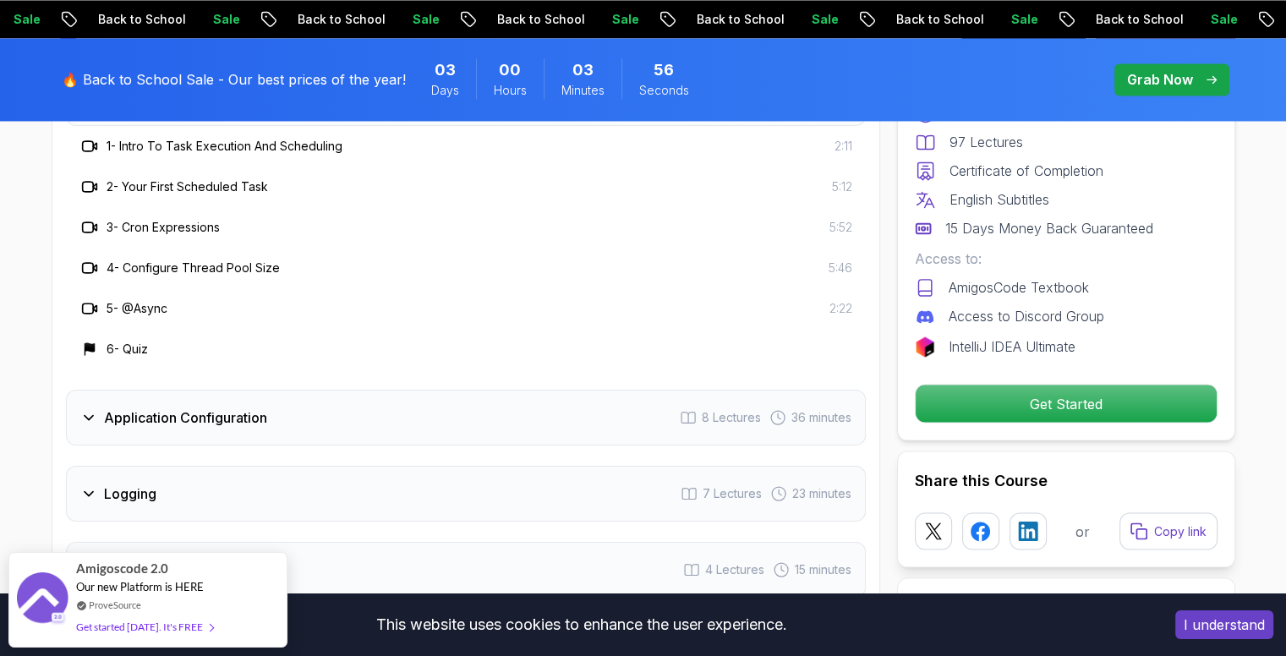
scroll to position [2875, 0]
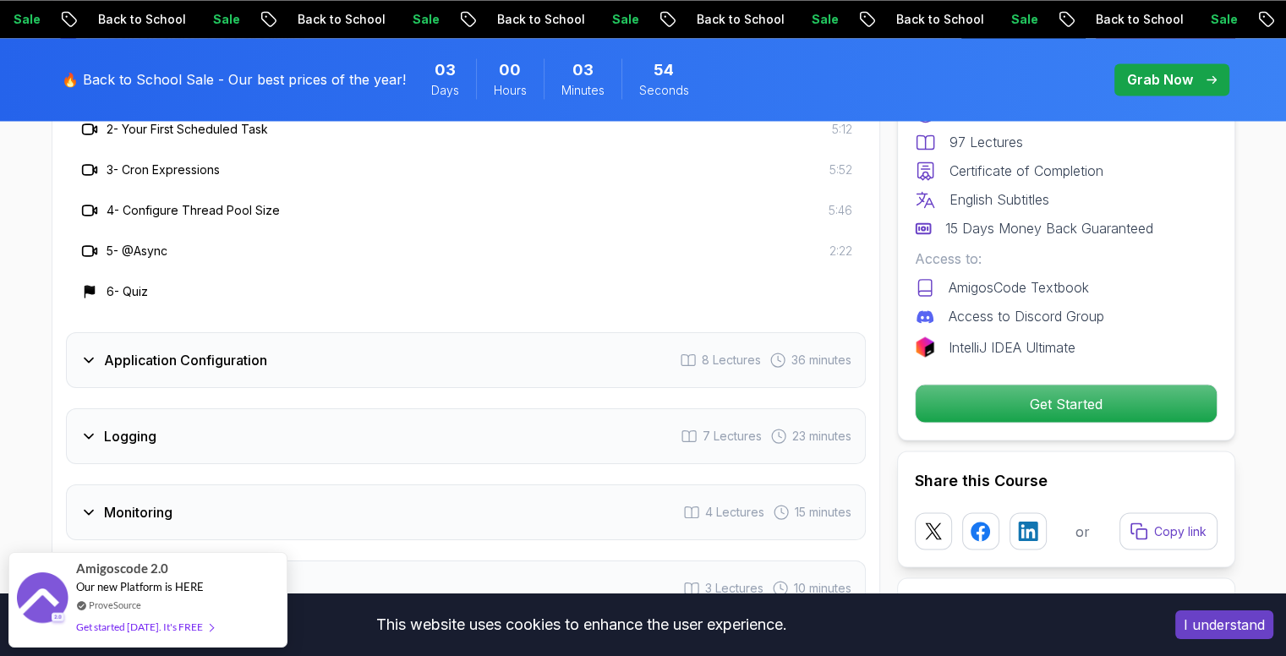
click at [243, 350] on h3 "Application Configuration" at bounding box center [185, 360] width 163 height 20
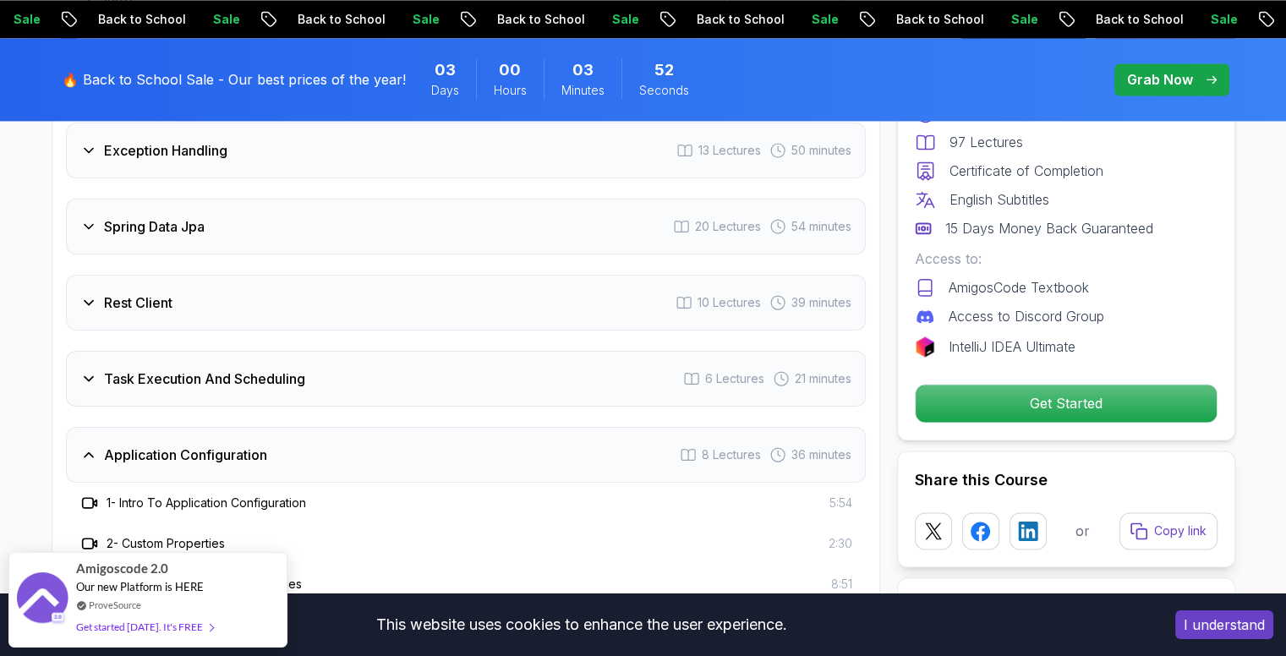
click at [261, 369] on h3 "Task Execution And Scheduling" at bounding box center [204, 379] width 201 height 20
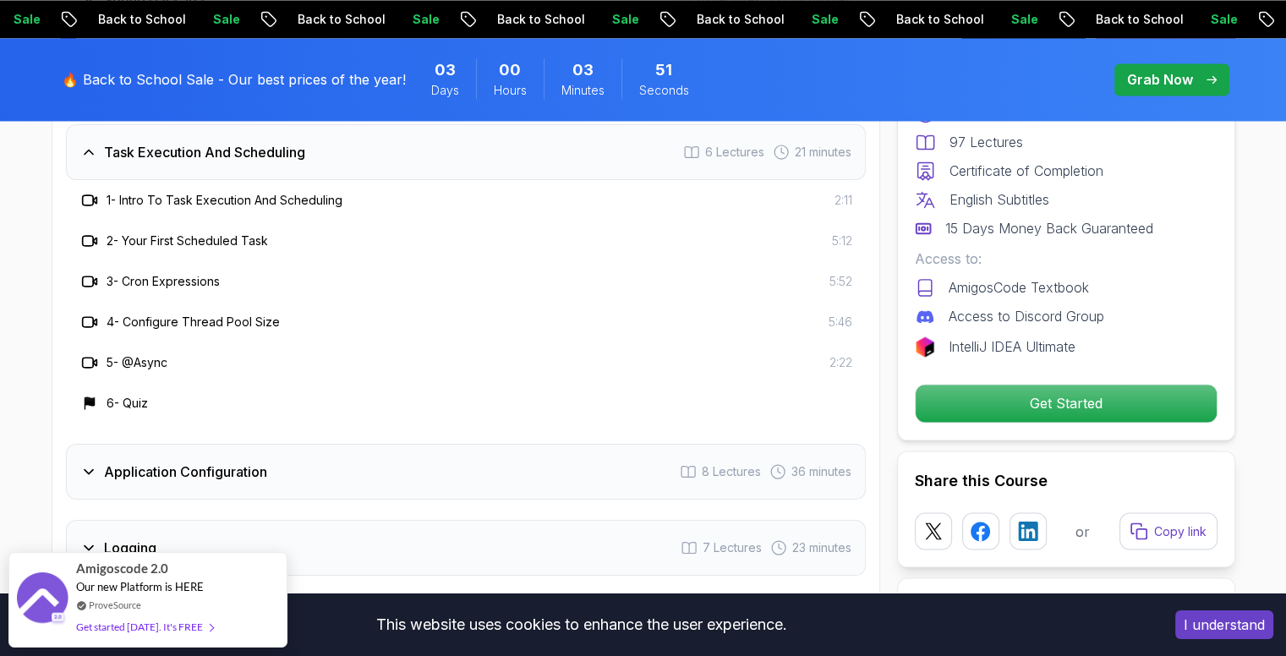
scroll to position [2790, 0]
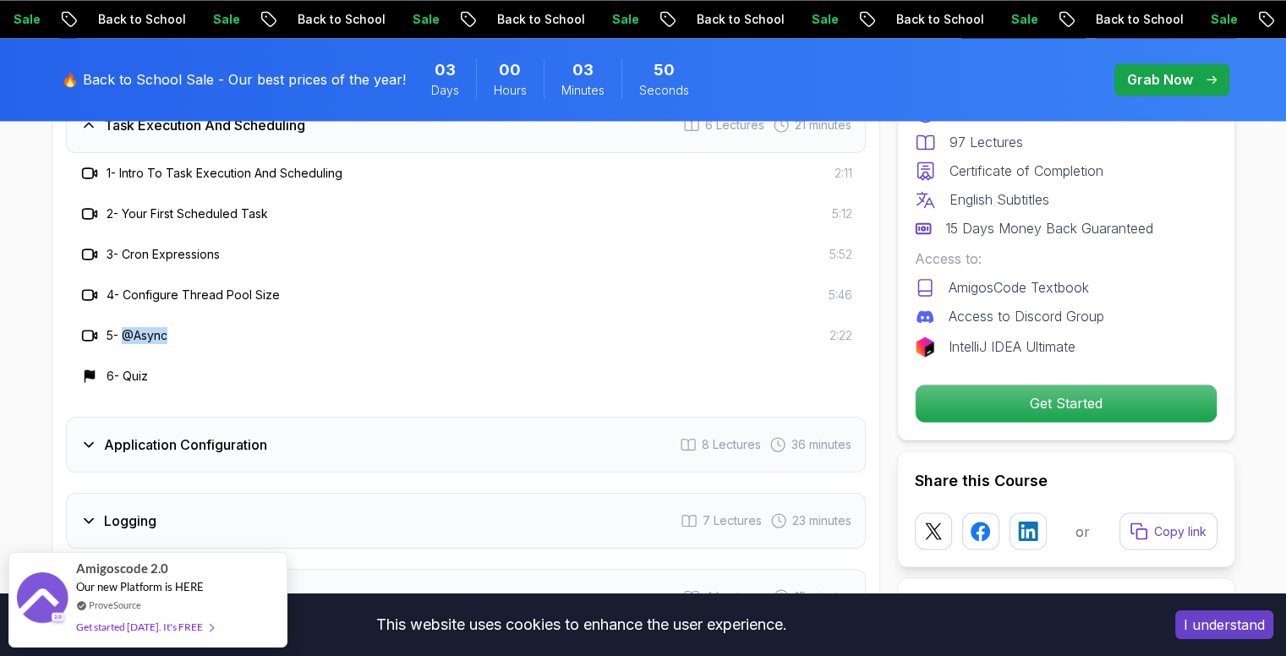
drag, startPoint x: 152, startPoint y: 283, endPoint x: 125, endPoint y: 292, distance: 28.3
click at [125, 325] on div "5 - @Async 2:22" at bounding box center [465, 335] width 773 height 20
copy h3 "@Async"
